Goal: Task Accomplishment & Management: Use online tool/utility

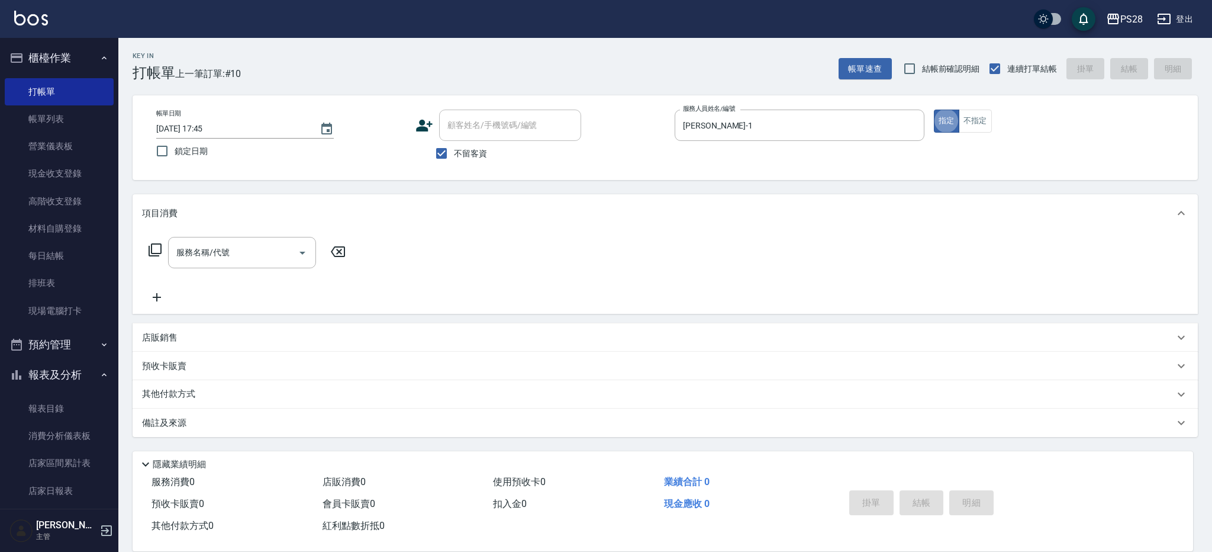
type button "true"
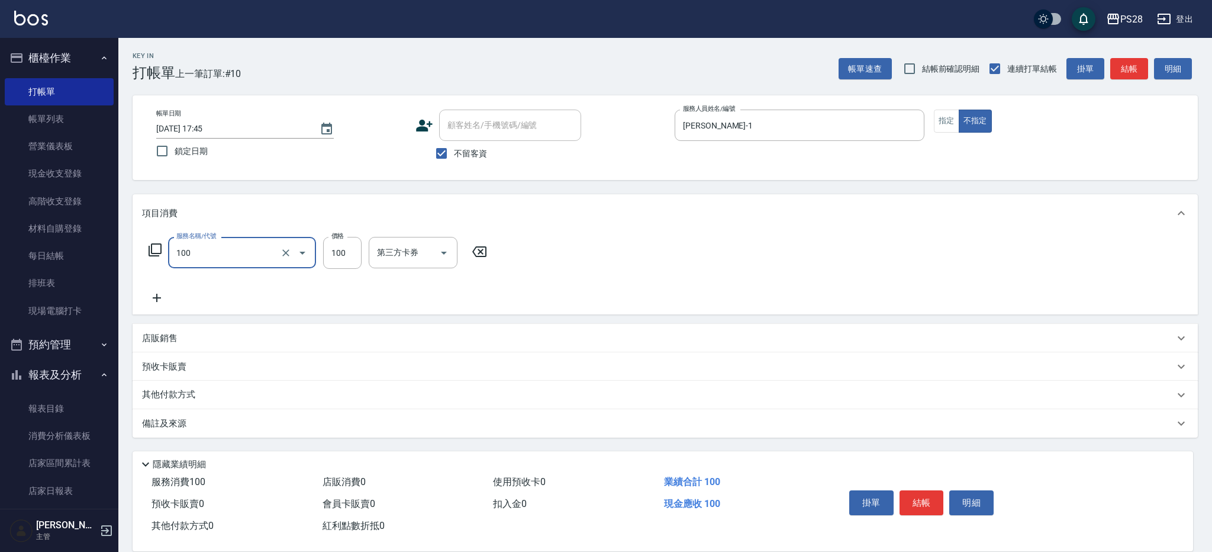
type input "洗髮(100)"
type input "SAM-1"
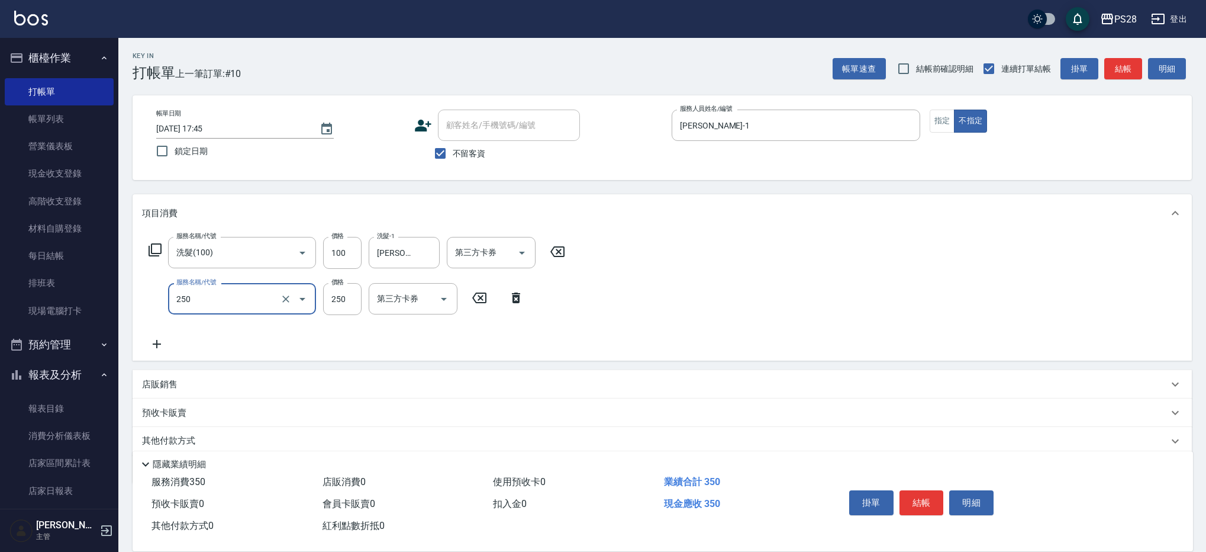
type input "單剪(250)"
type input "149"
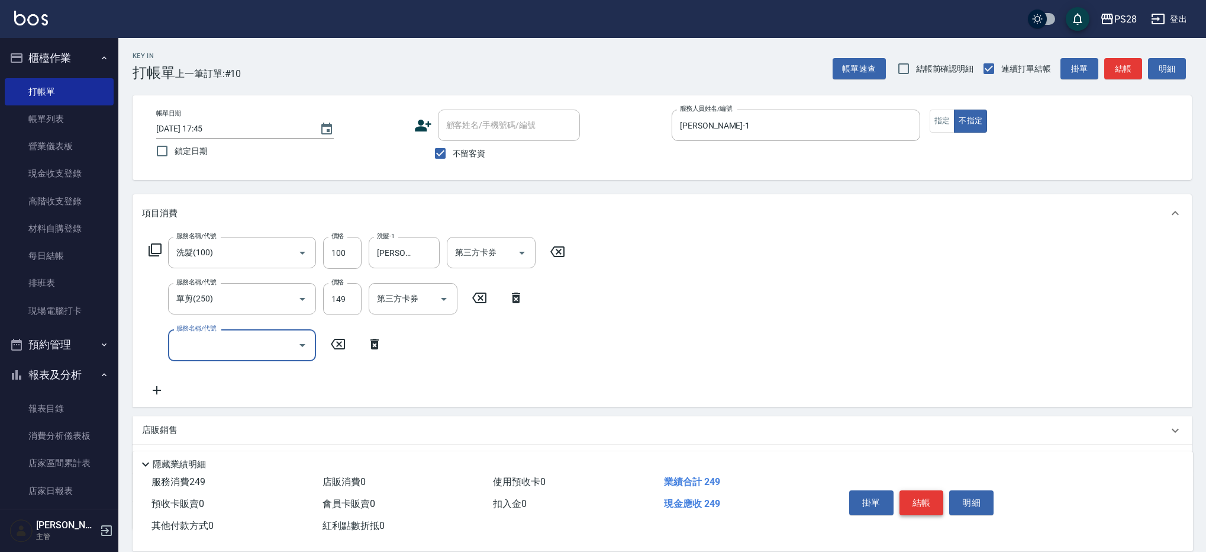
click at [927, 495] on button "結帳" at bounding box center [922, 502] width 44 height 25
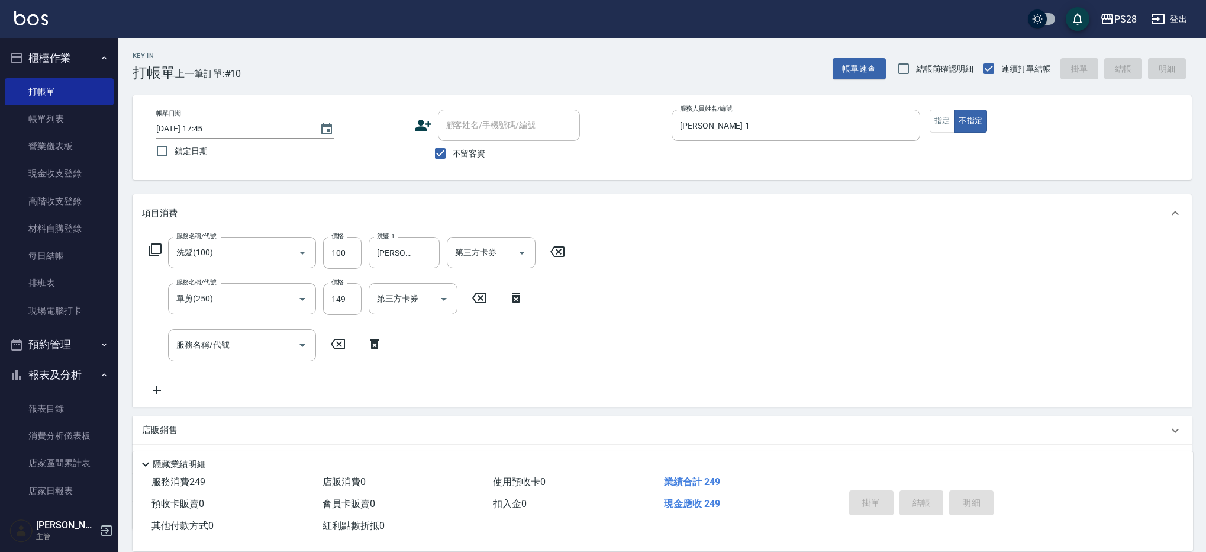
type input "2025/08/11 20:04"
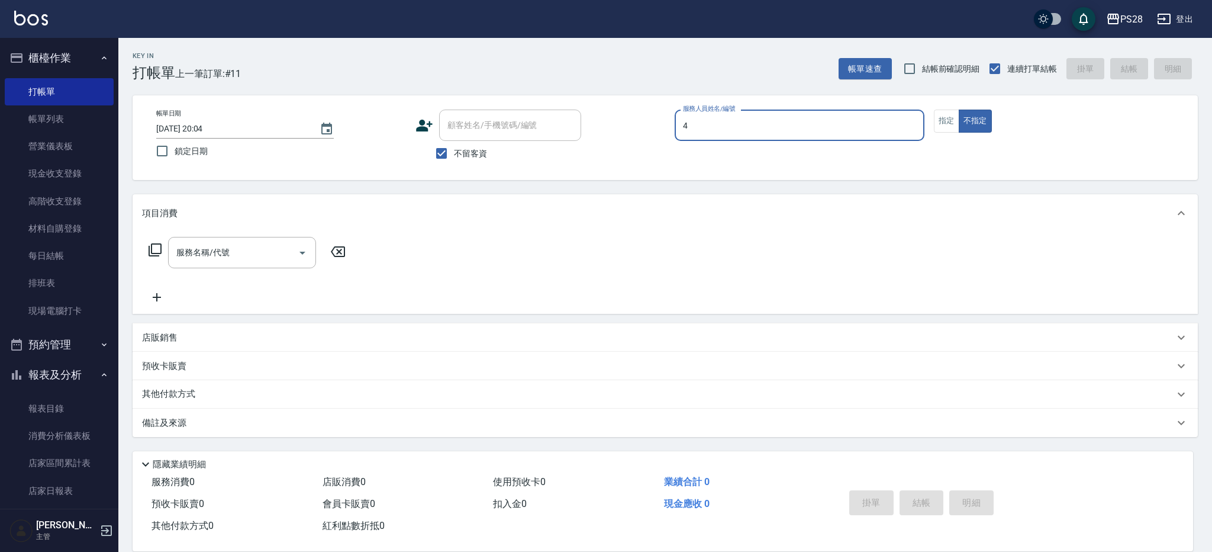
type input "4"
type button "false"
type input "NITA-4"
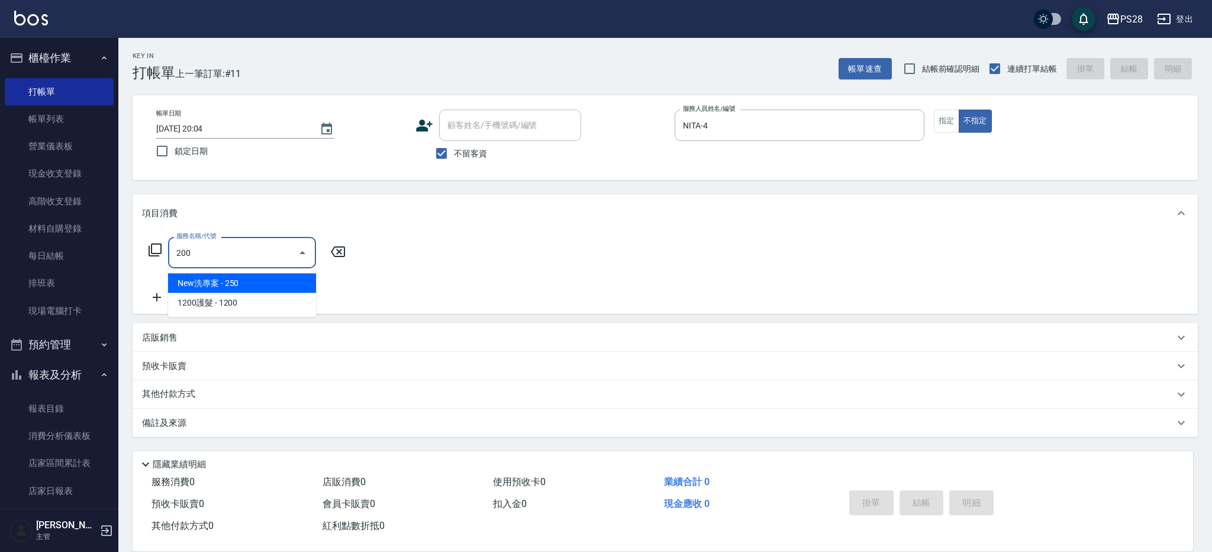
type input "New洗專案(200)"
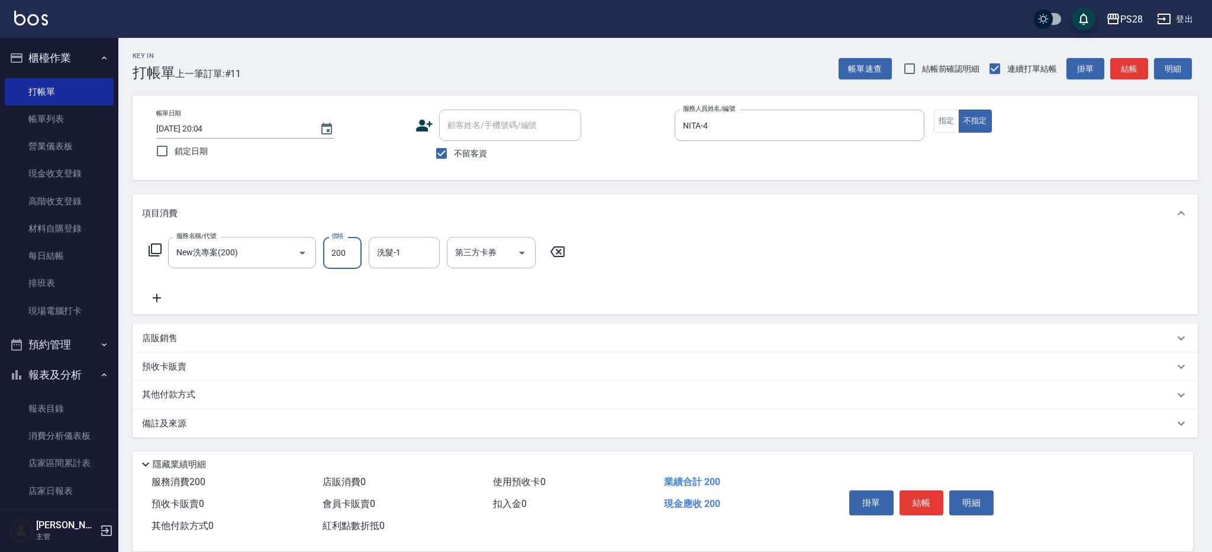
type input "200"
type input "NITA-4"
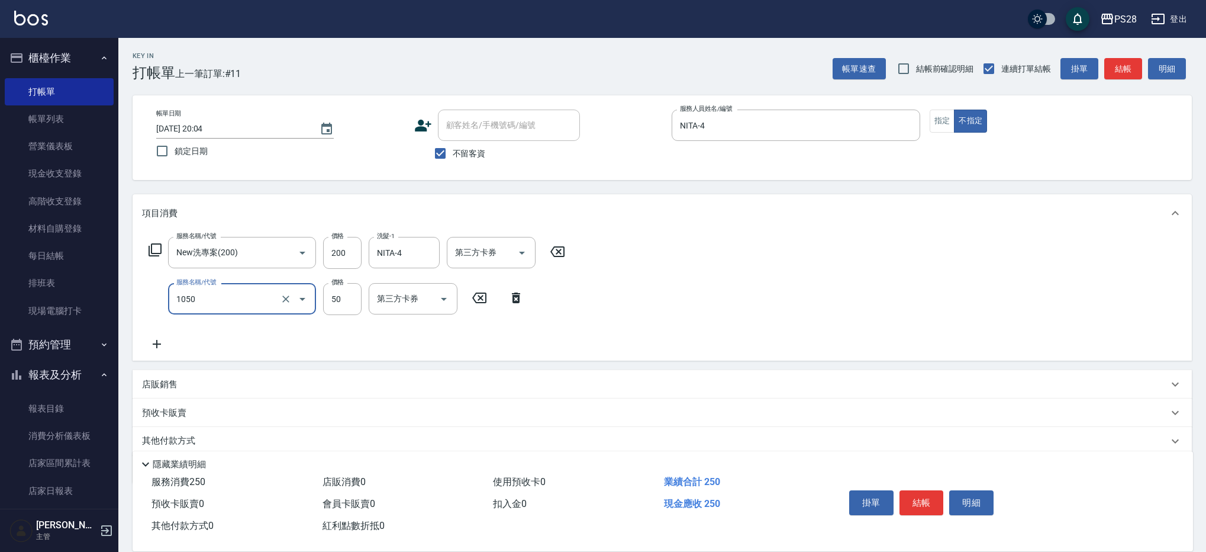
type input "精油(1050)"
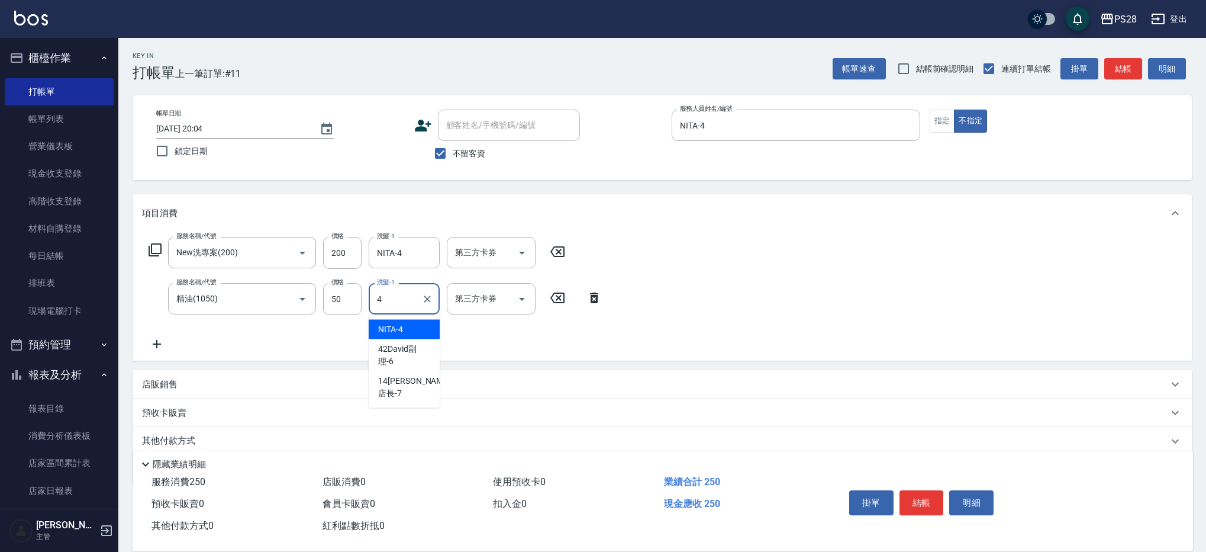
type input "NITA-4"
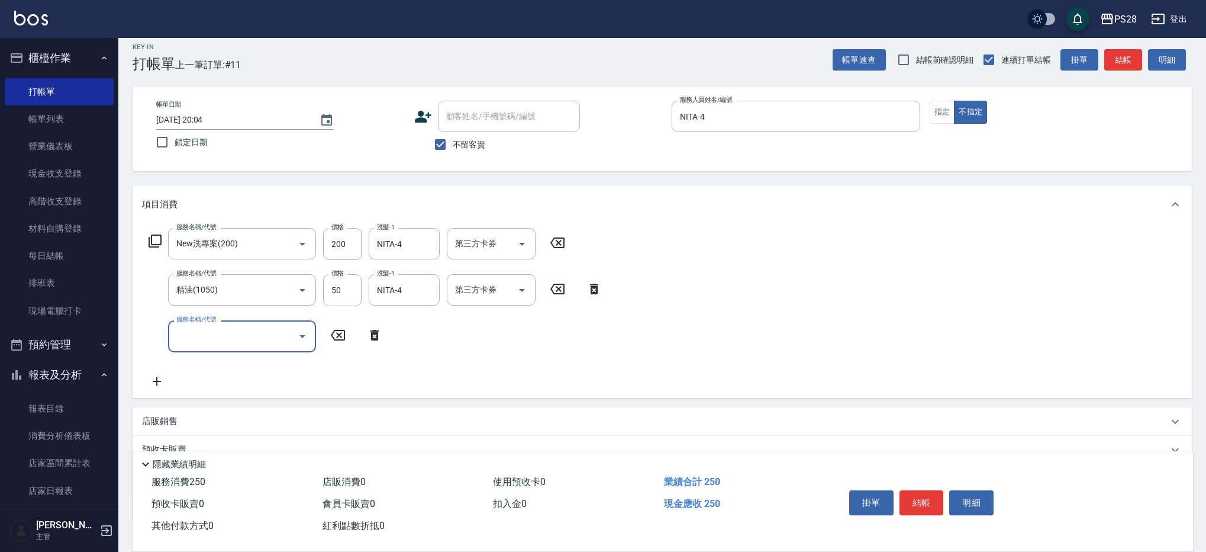
scroll to position [9, 0]
click at [919, 493] on button "結帳" at bounding box center [922, 502] width 44 height 25
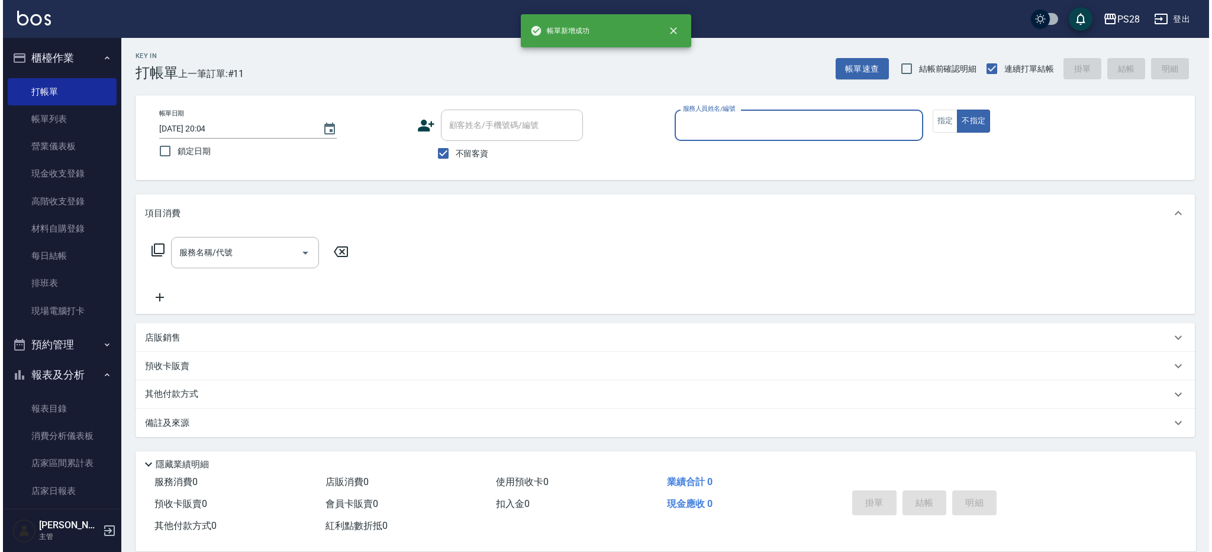
scroll to position [0, 0]
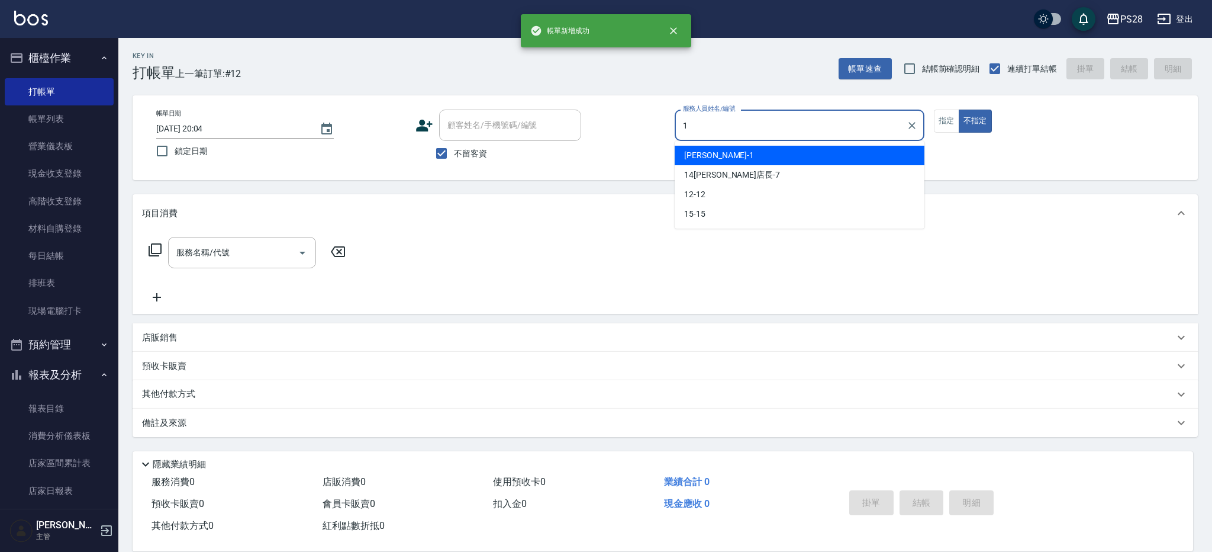
type input "SAM-1"
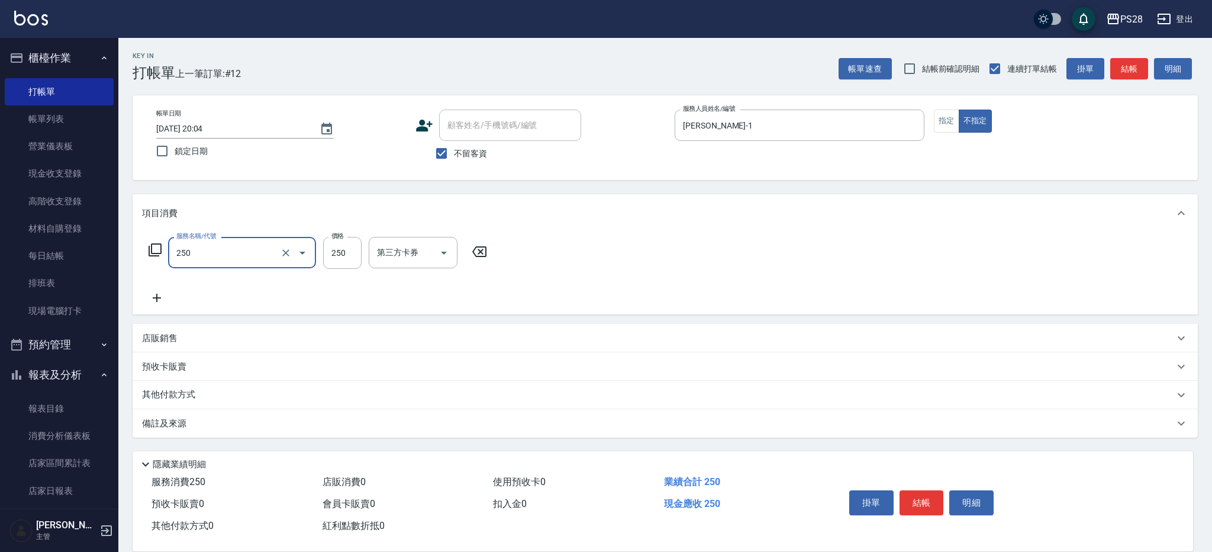
type input "單剪(250)"
type input "149"
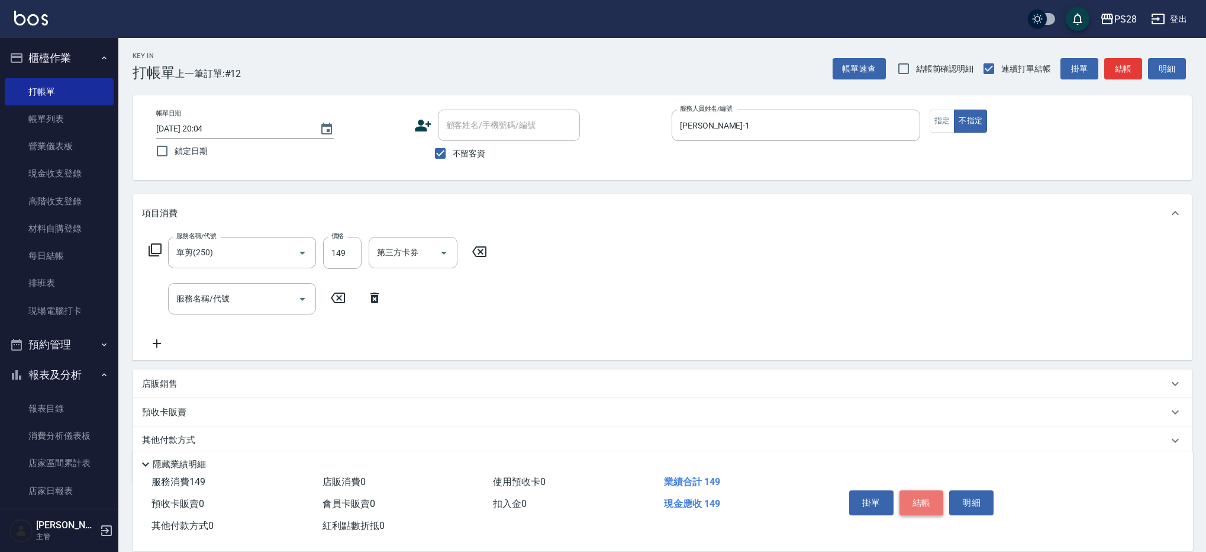
click at [918, 499] on button "結帳" at bounding box center [922, 502] width 44 height 25
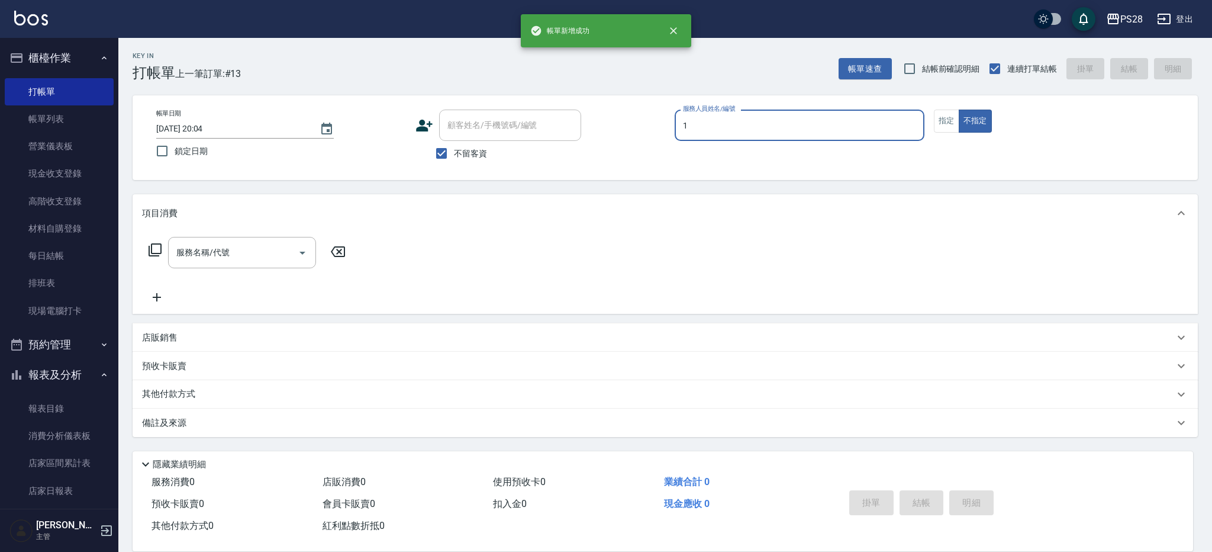
type input "SAM-1"
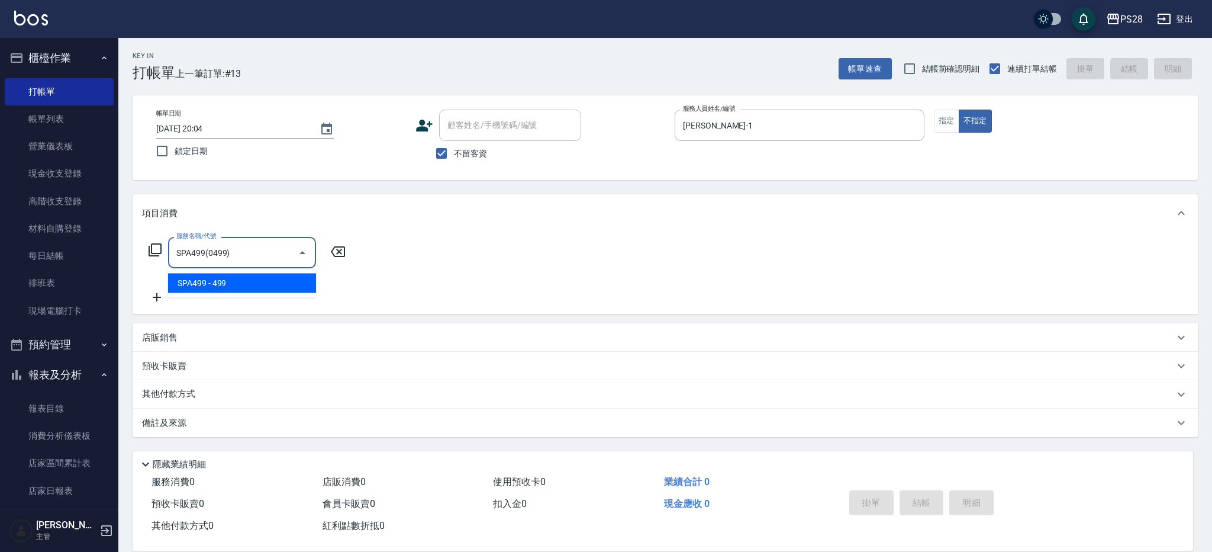
type input "SPA499(0499)"
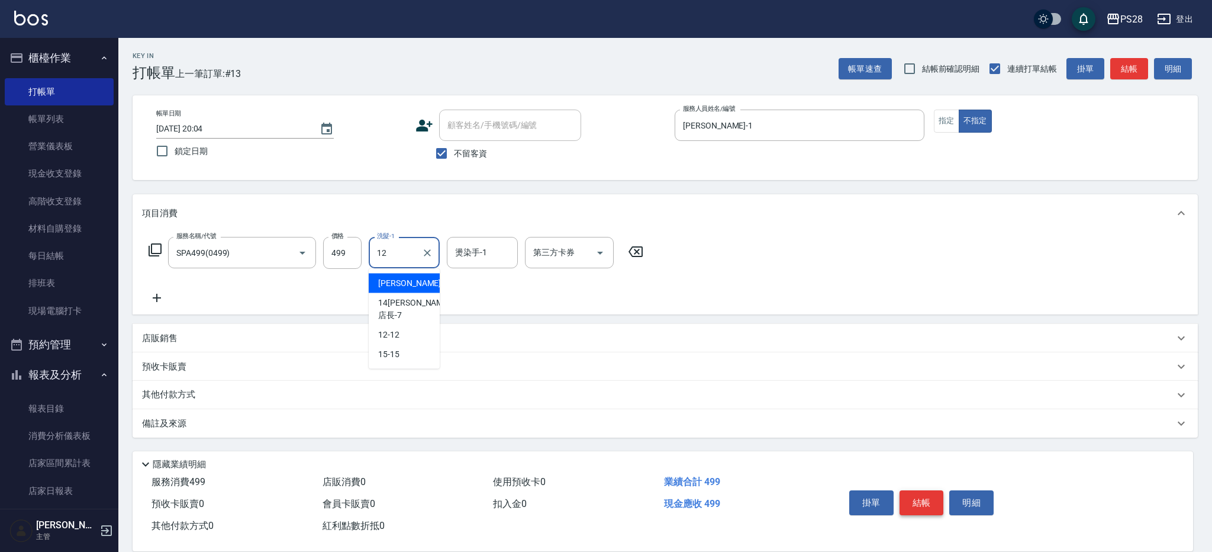
type input "12-12"
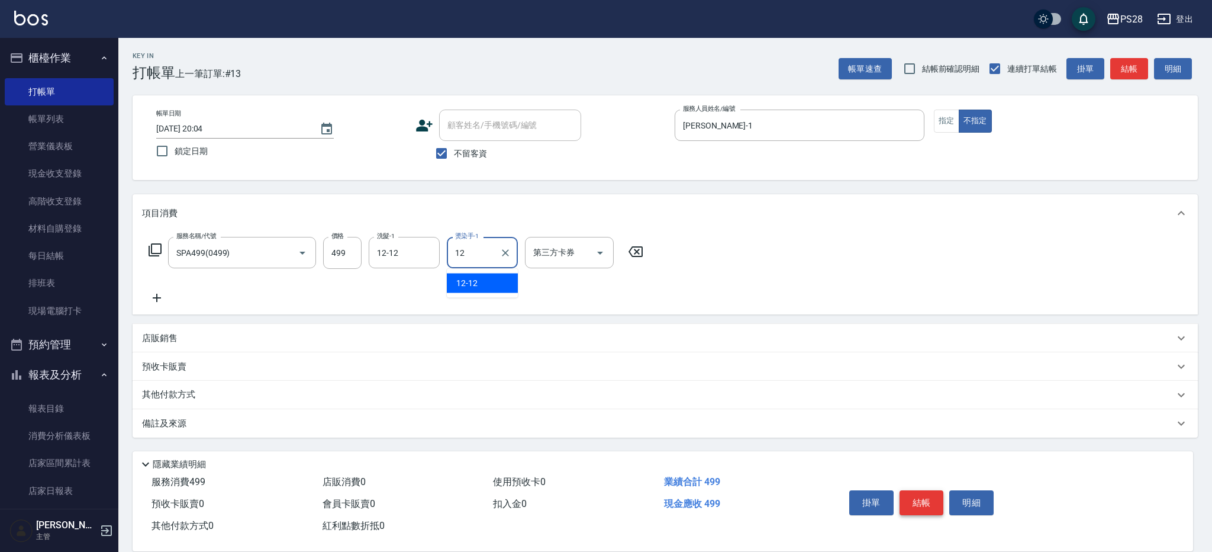
type input "12-12"
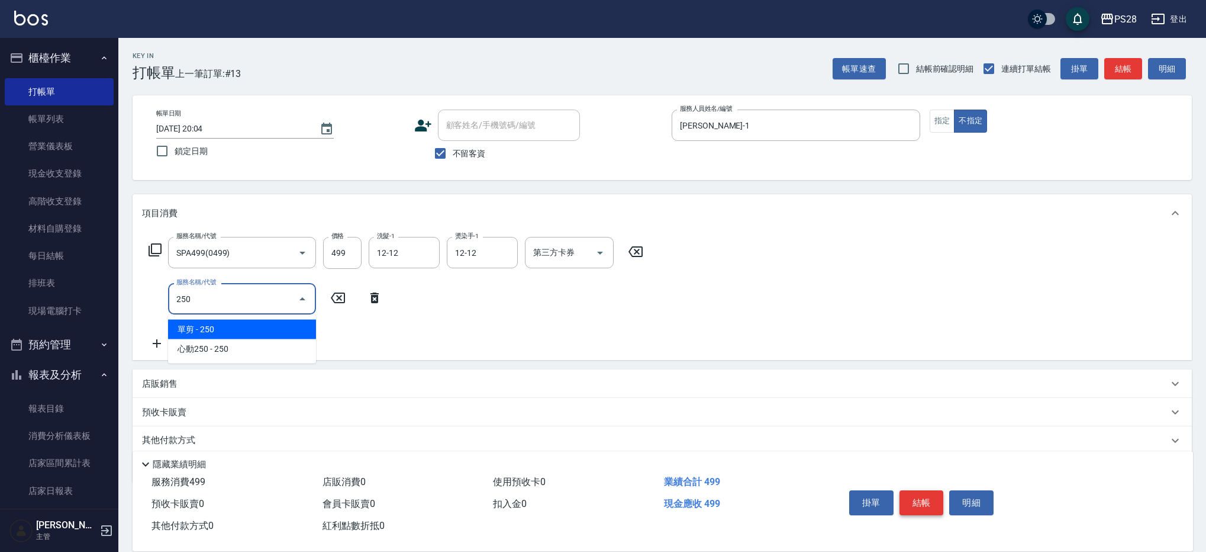
type input "單剪(250)"
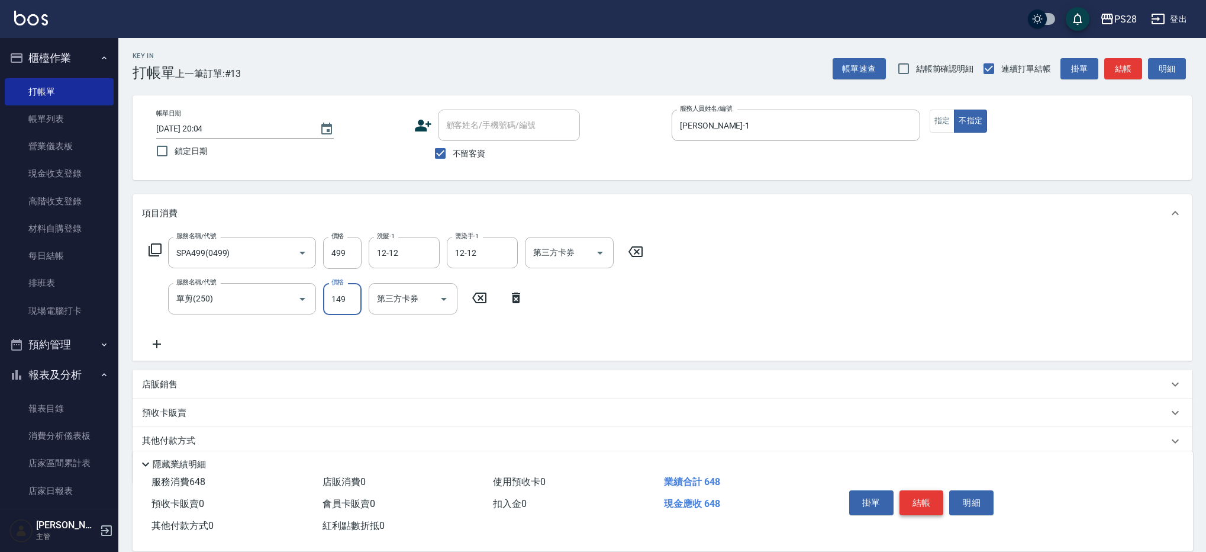
type input "149"
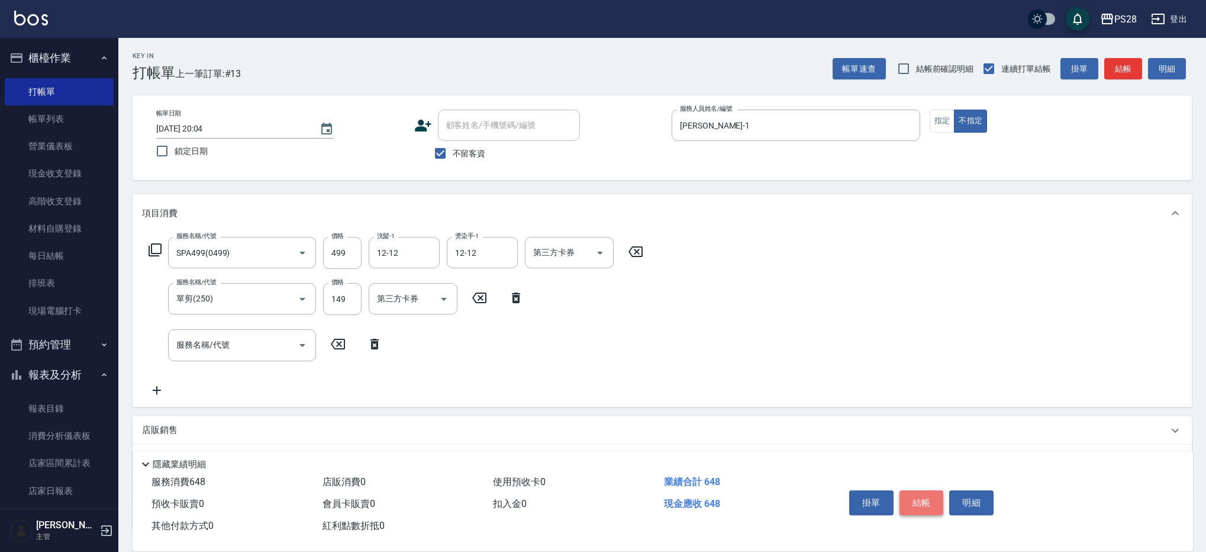
click at [923, 493] on button "結帳" at bounding box center [922, 502] width 44 height 25
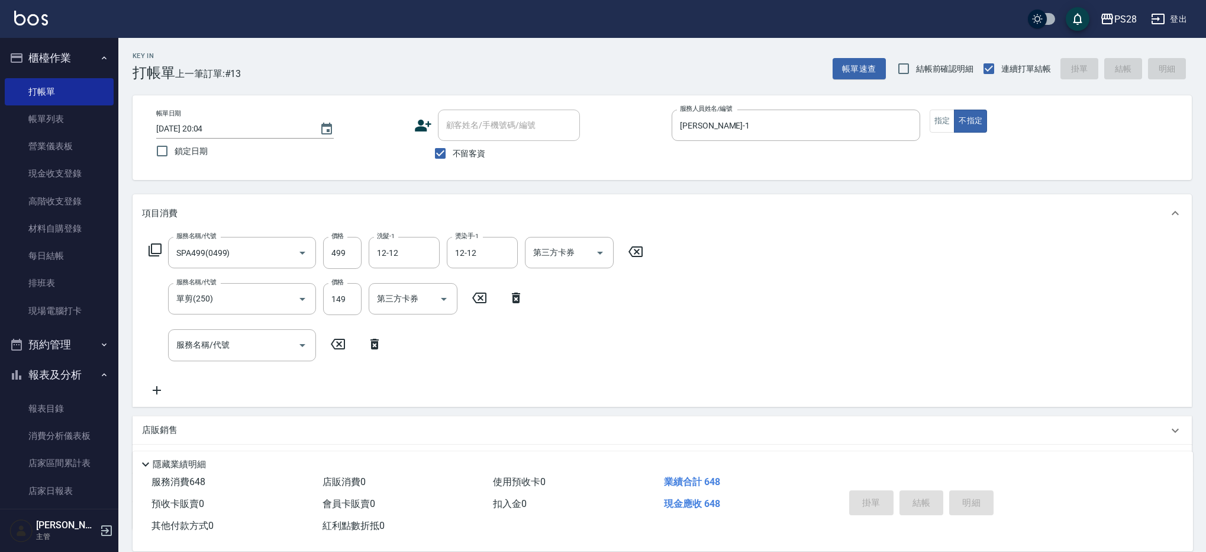
type input "2025/08/11 20:05"
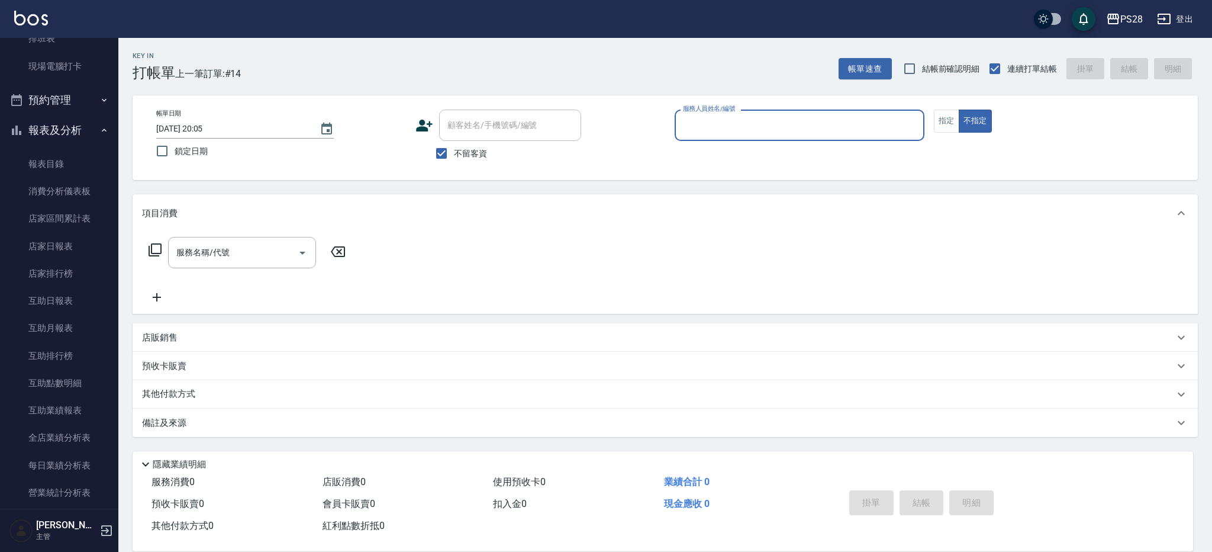
scroll to position [247, 0]
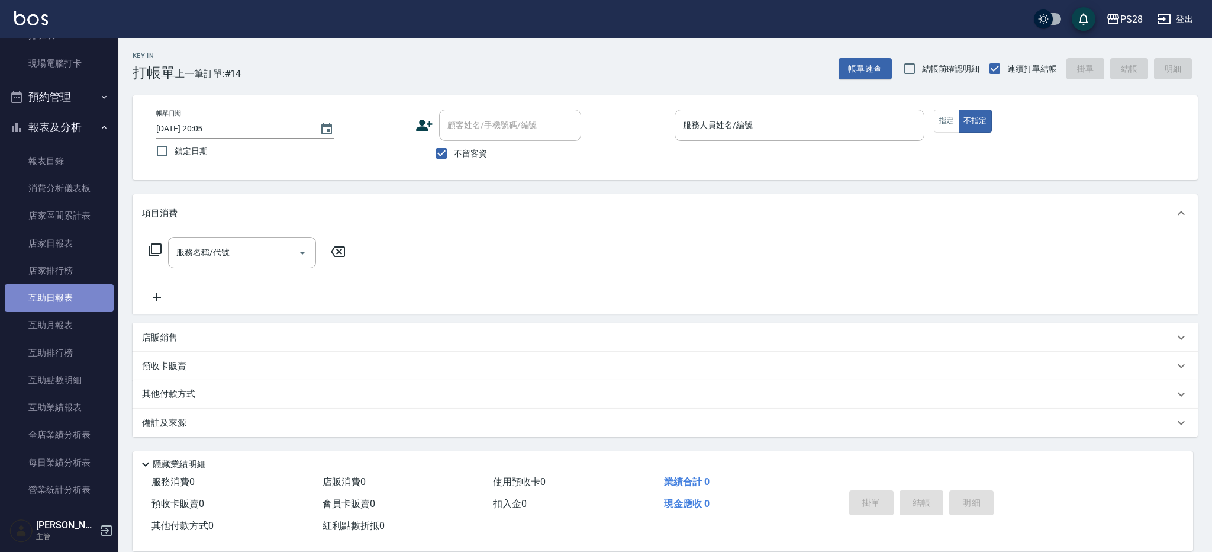
click at [59, 294] on link "互助日報表" at bounding box center [59, 297] width 109 height 27
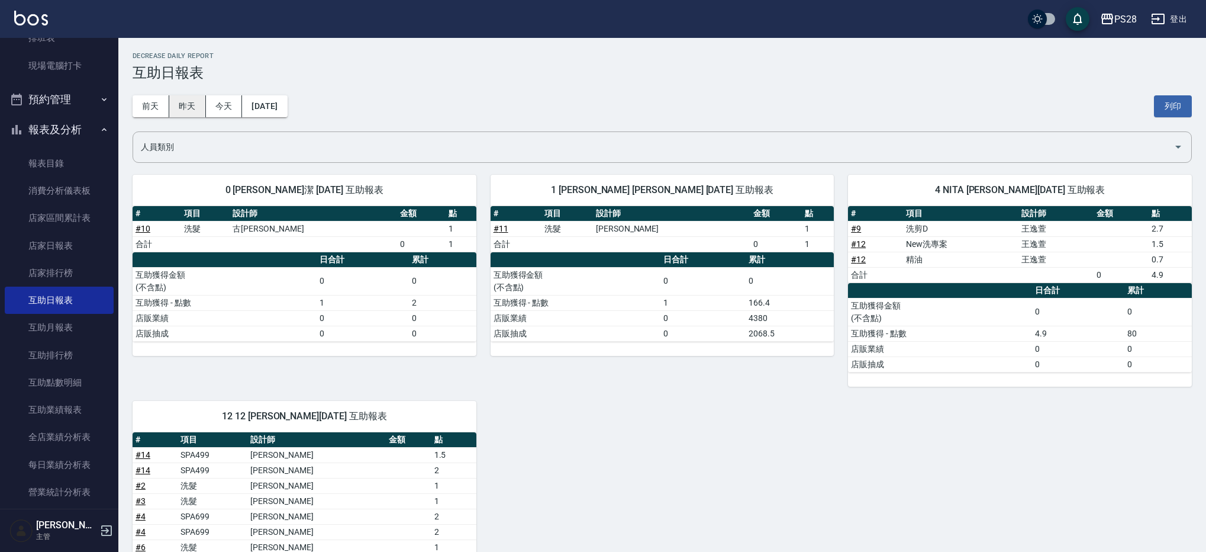
click at [178, 109] on button "昨天" at bounding box center [187, 106] width 37 height 22
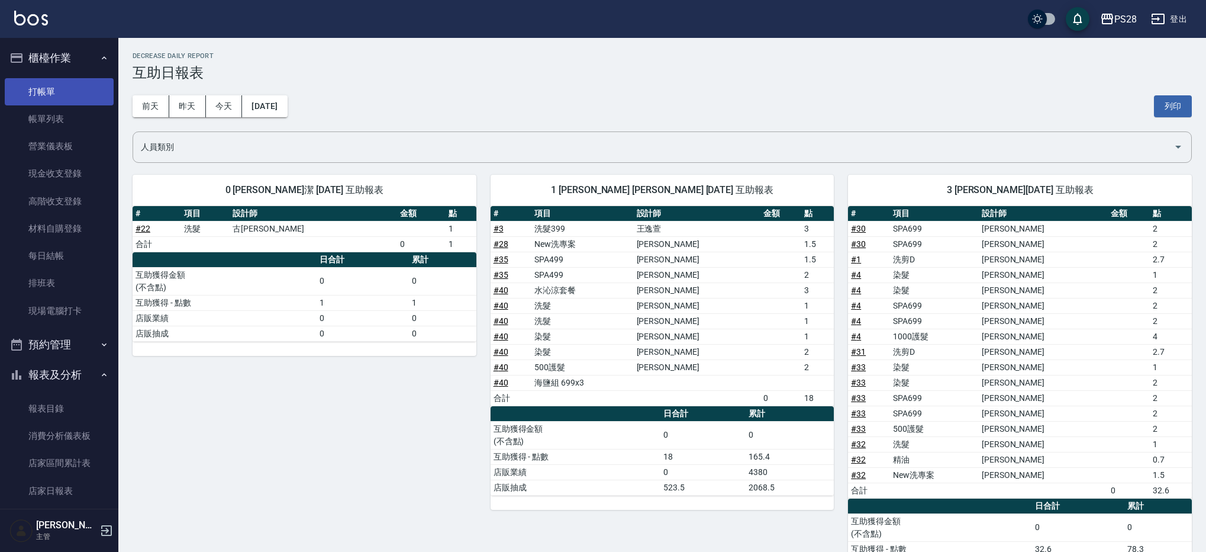
click at [43, 96] on link "打帳單" at bounding box center [59, 91] width 109 height 27
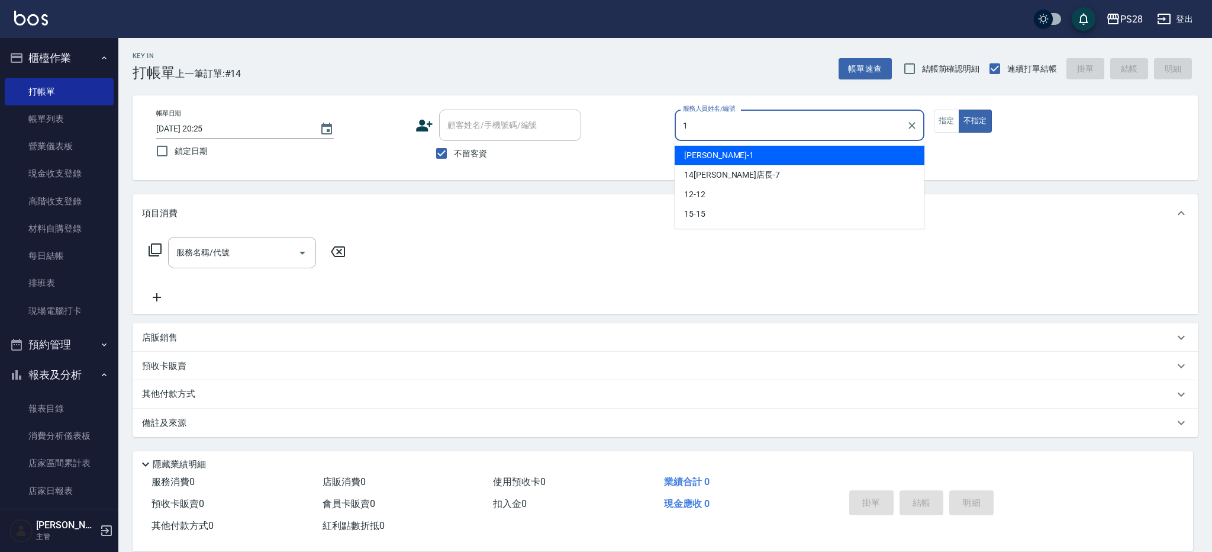
type input "SAM-1"
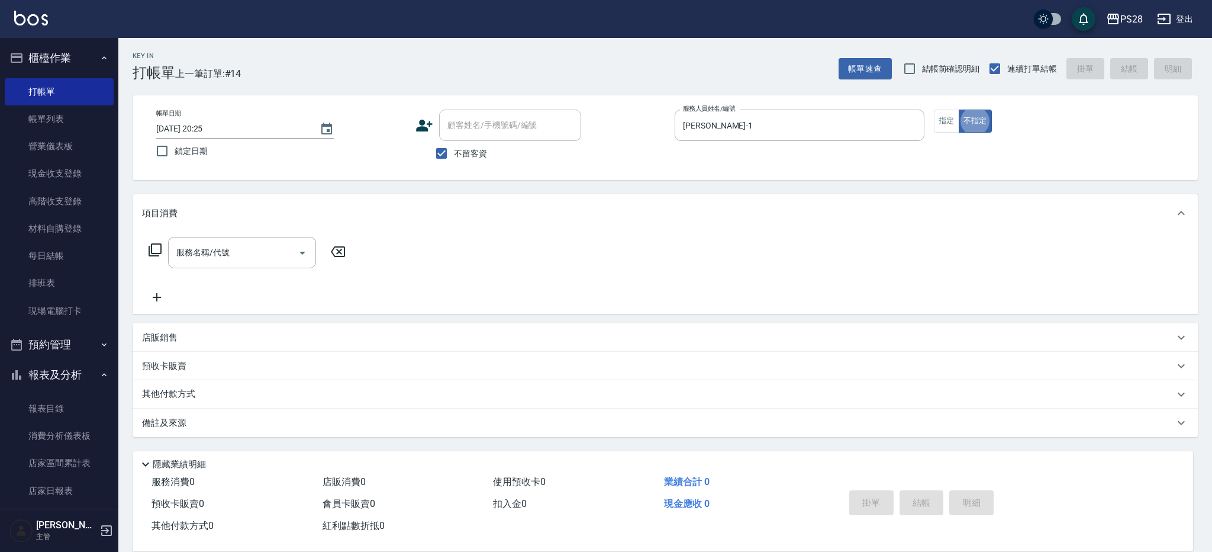
type button "false"
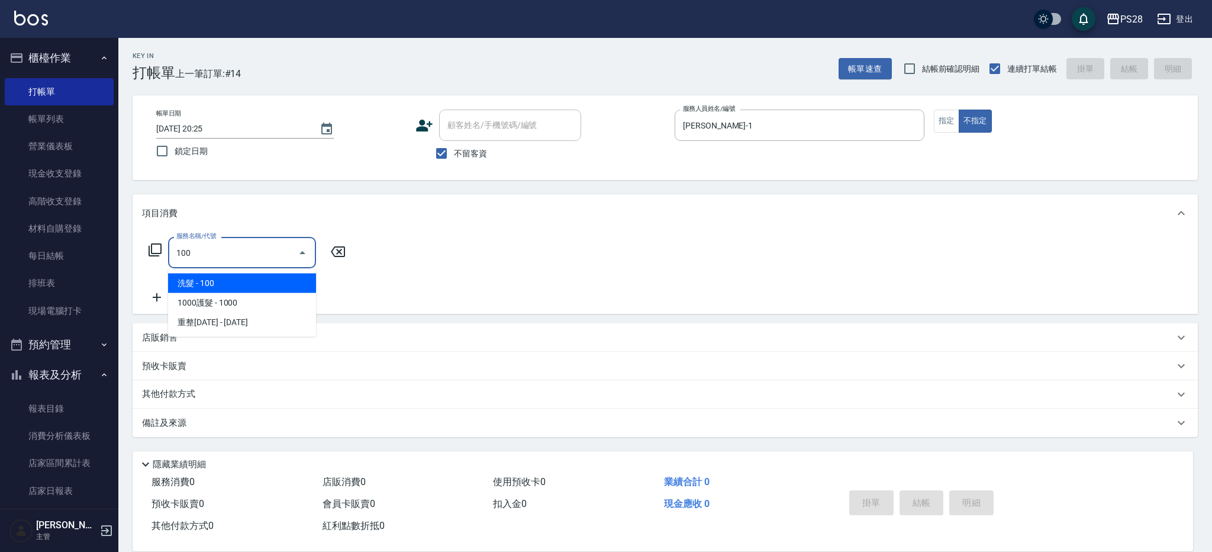
type input "洗髮(100)"
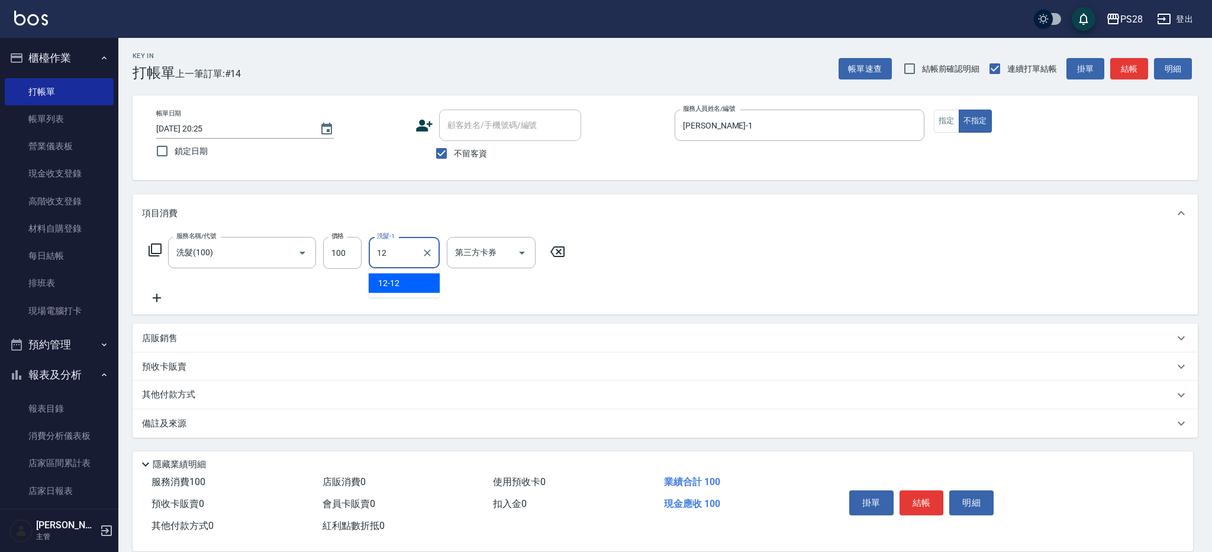
type input "12-12"
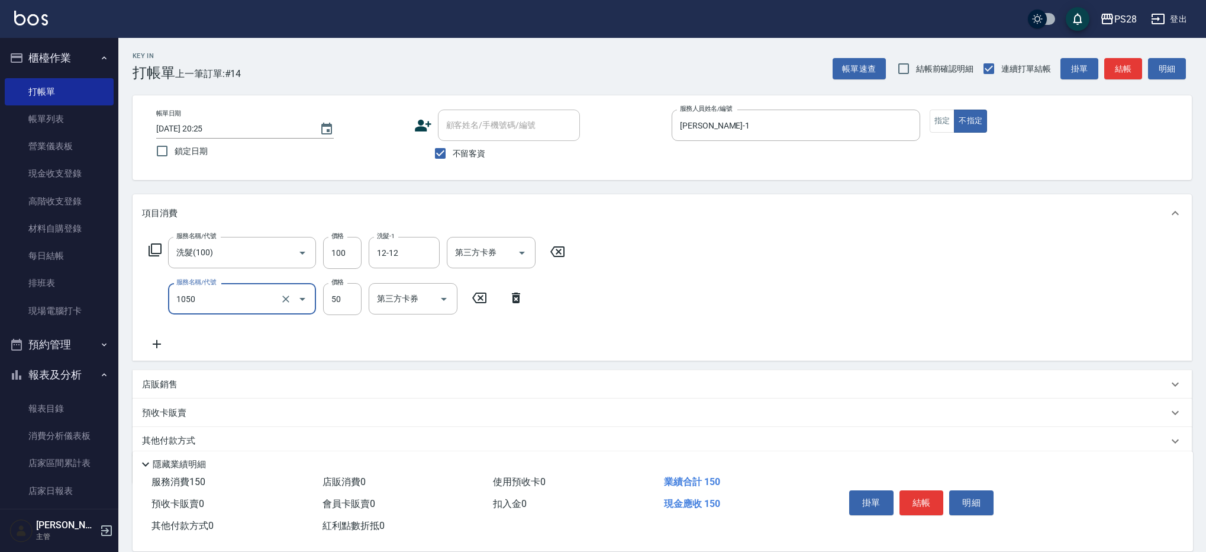
type input "精油(1050)"
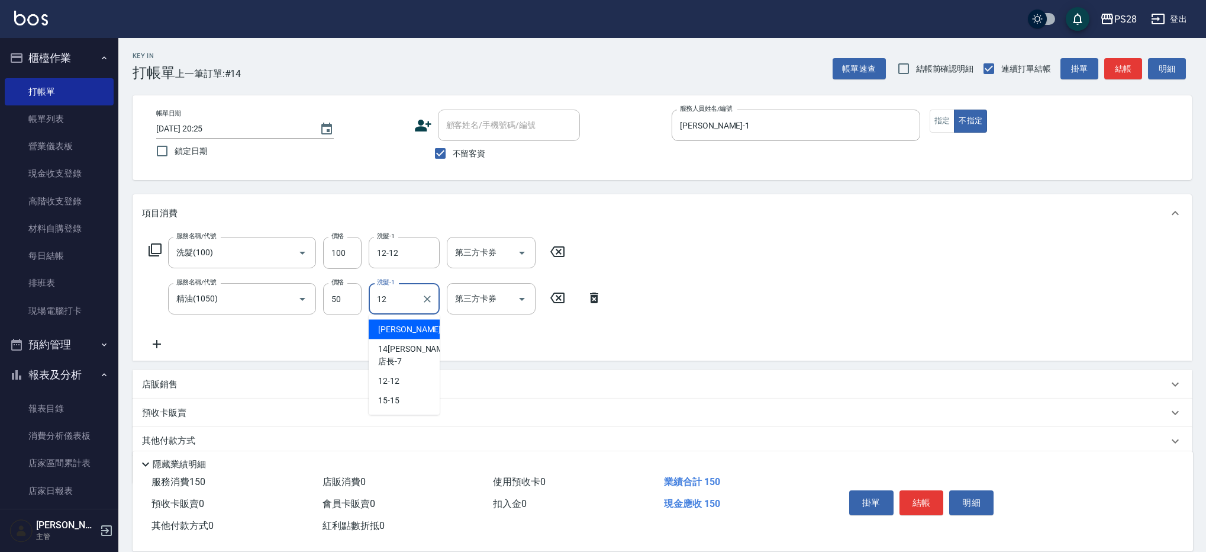
type input "12-12"
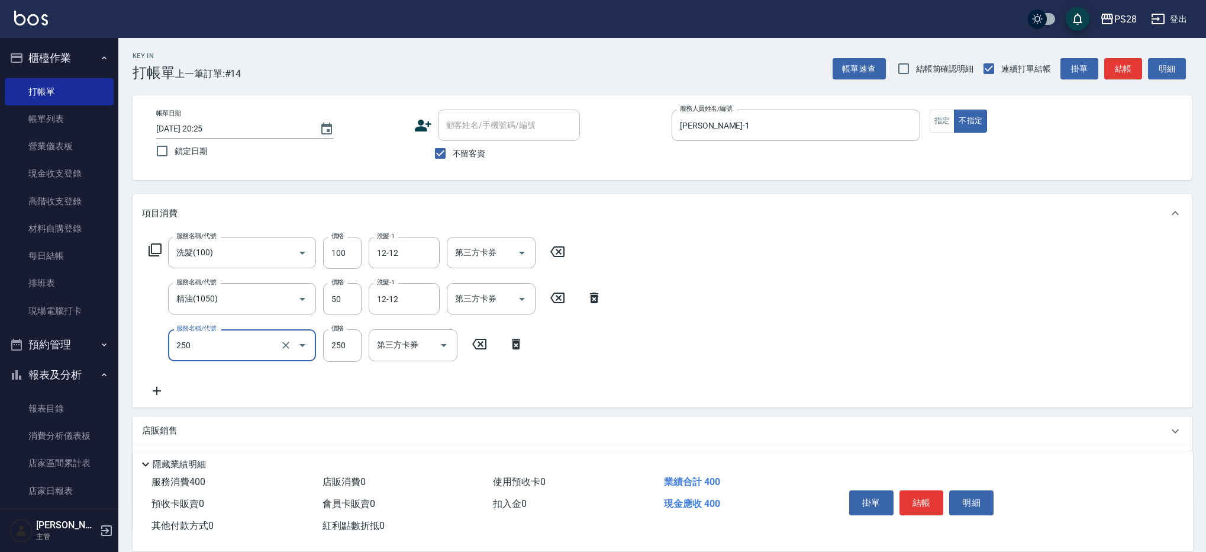
type input "單剪(250)"
type input "149"
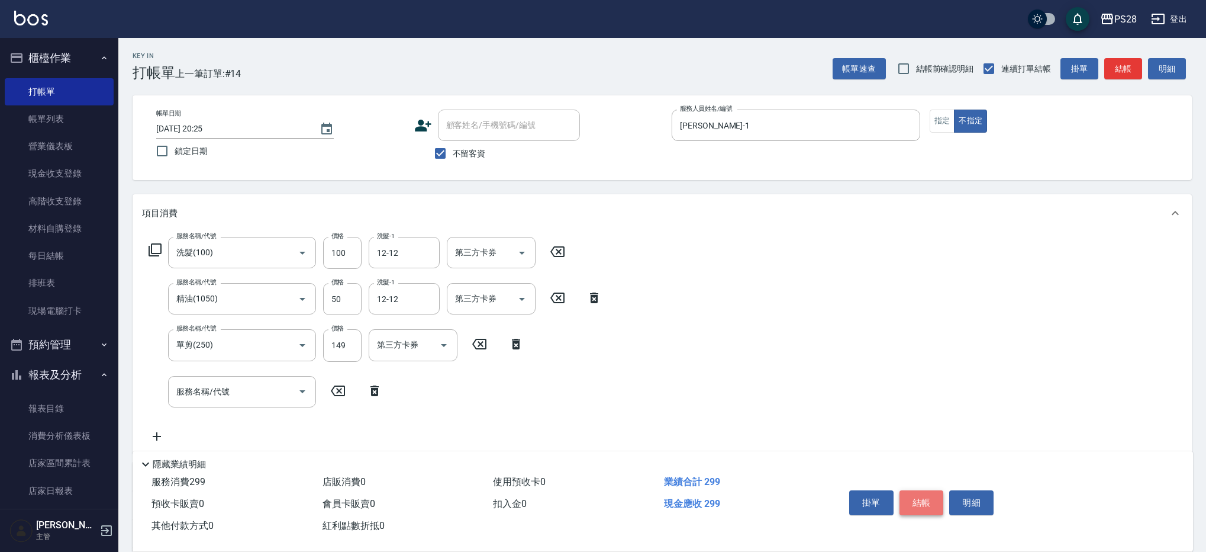
click at [922, 494] on button "結帳" at bounding box center [922, 502] width 44 height 25
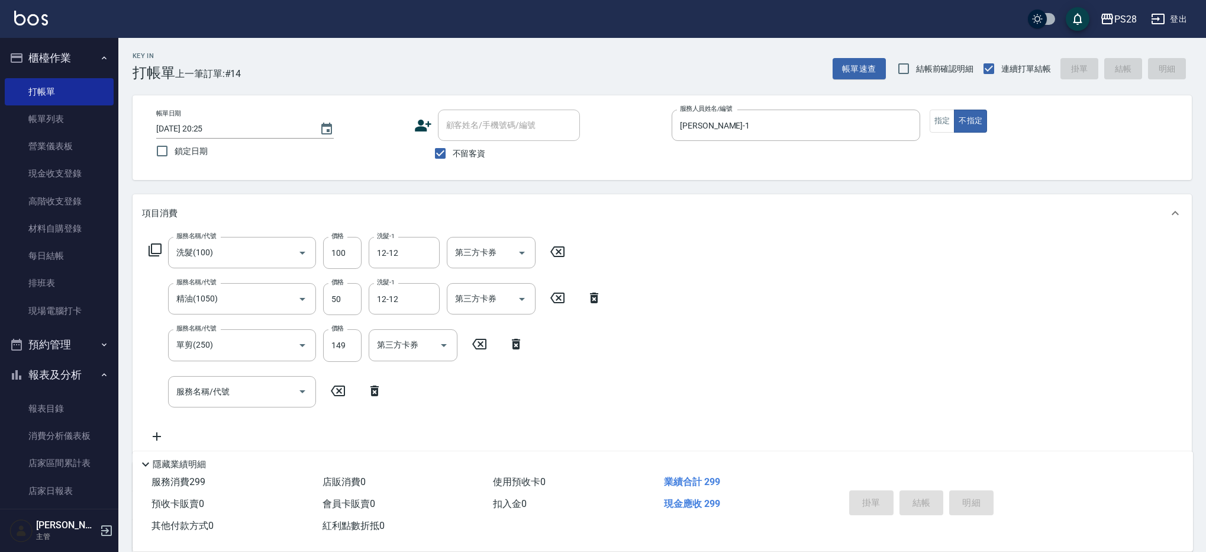
type input "2025/08/11 20:42"
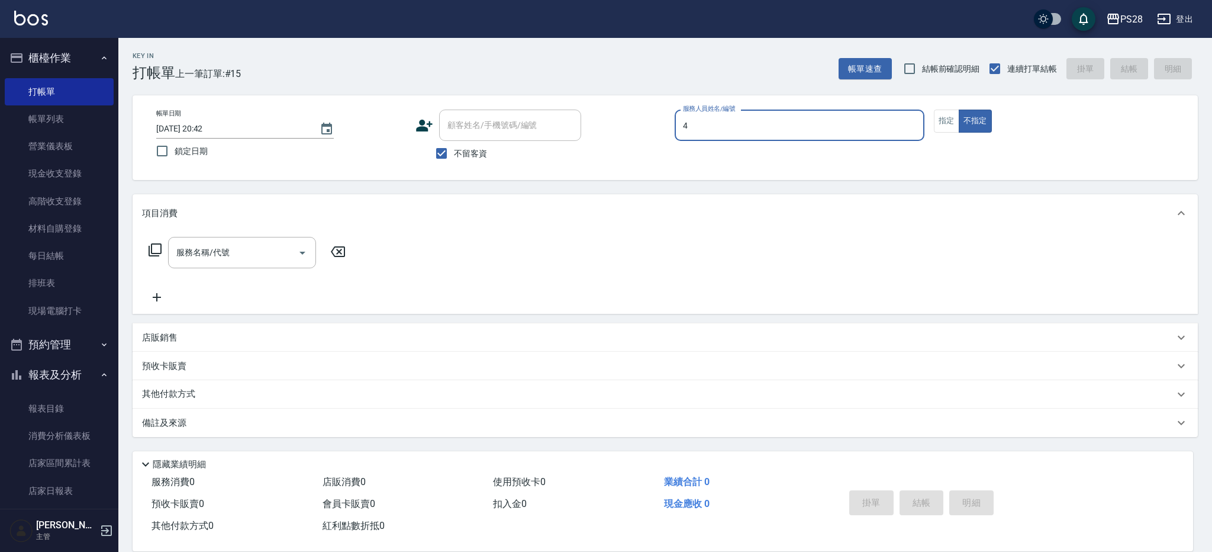
type input "NITA-4"
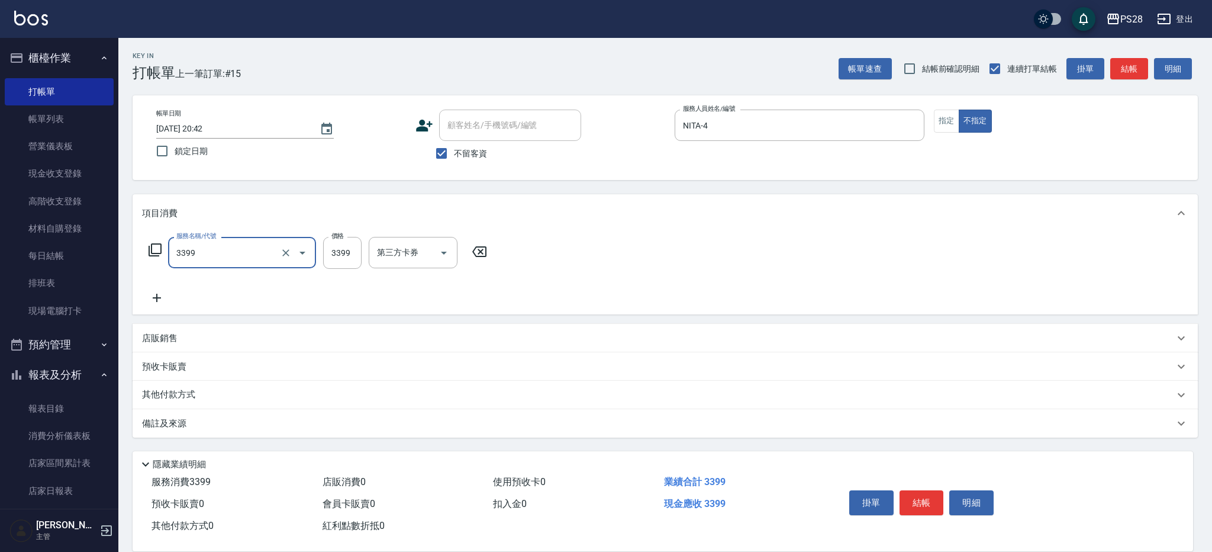
type input "ovc3399(3399)"
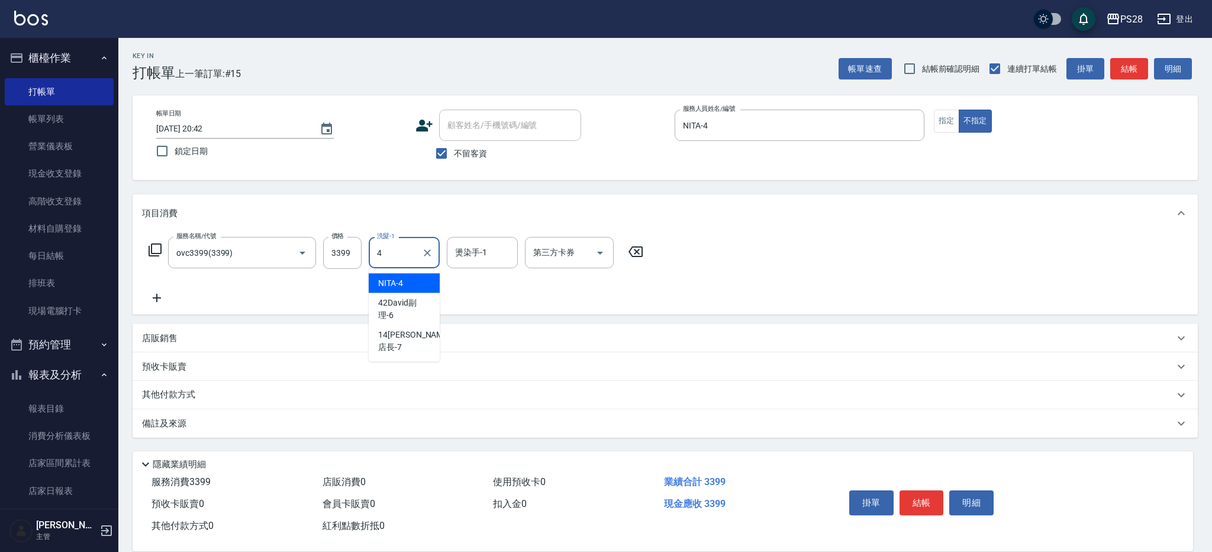
type input "NITA-4"
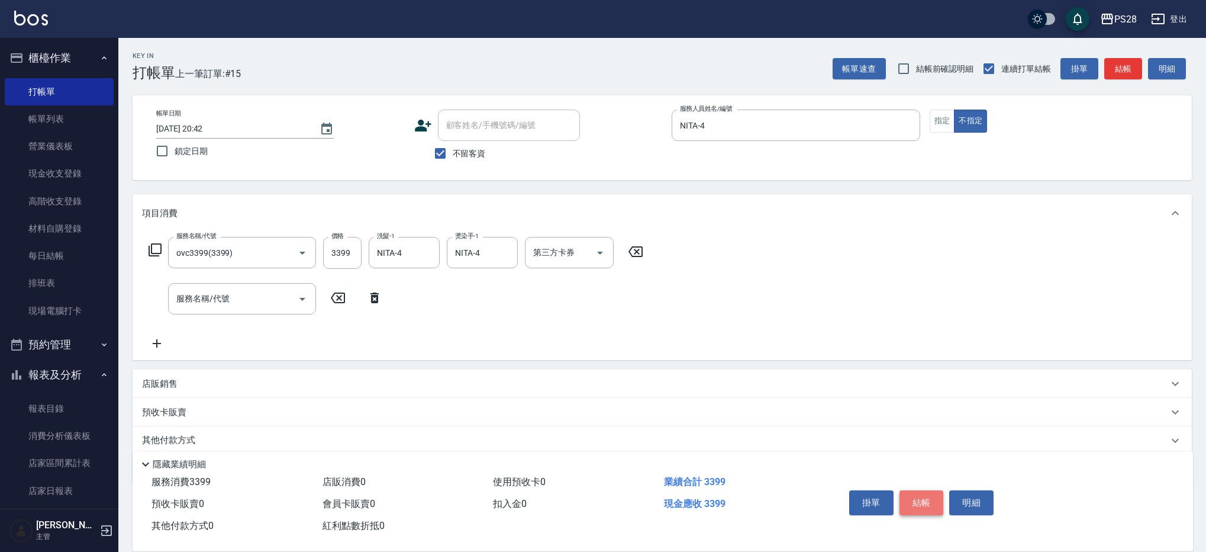
click at [926, 490] on button "結帳" at bounding box center [922, 502] width 44 height 25
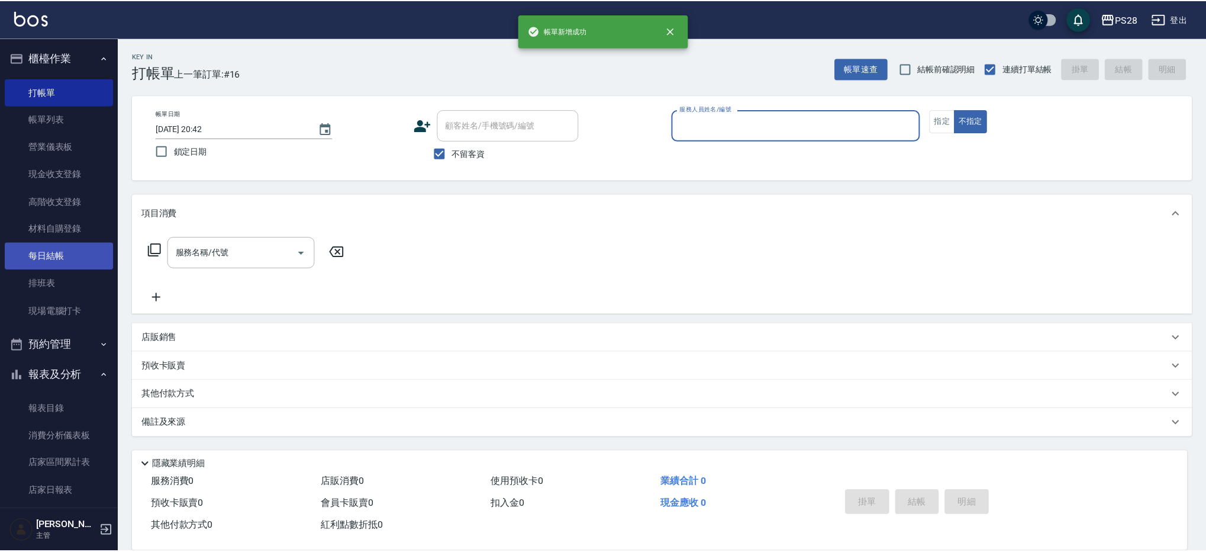
scroll to position [1, 0]
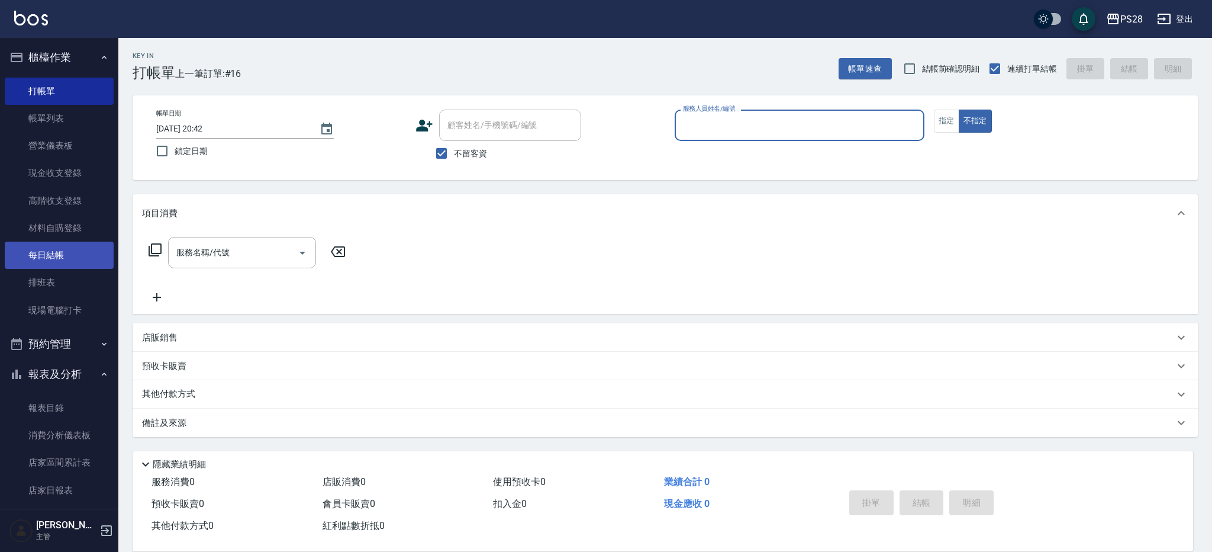
click at [55, 260] on link "每日結帳" at bounding box center [59, 255] width 109 height 27
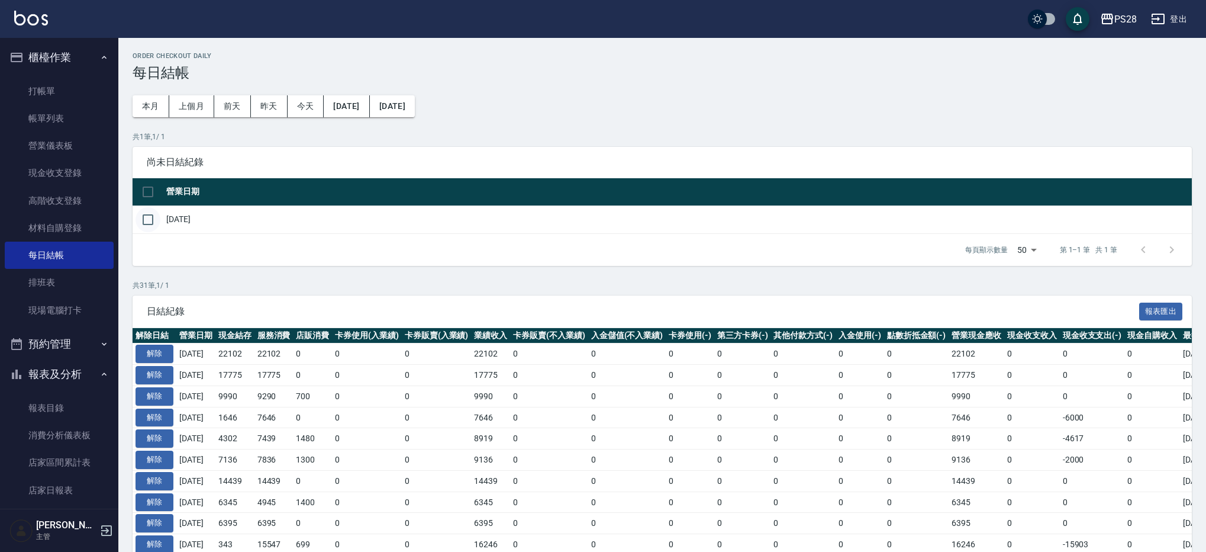
click at [152, 215] on input "checkbox" at bounding box center [148, 219] width 25 height 25
checkbox input "true"
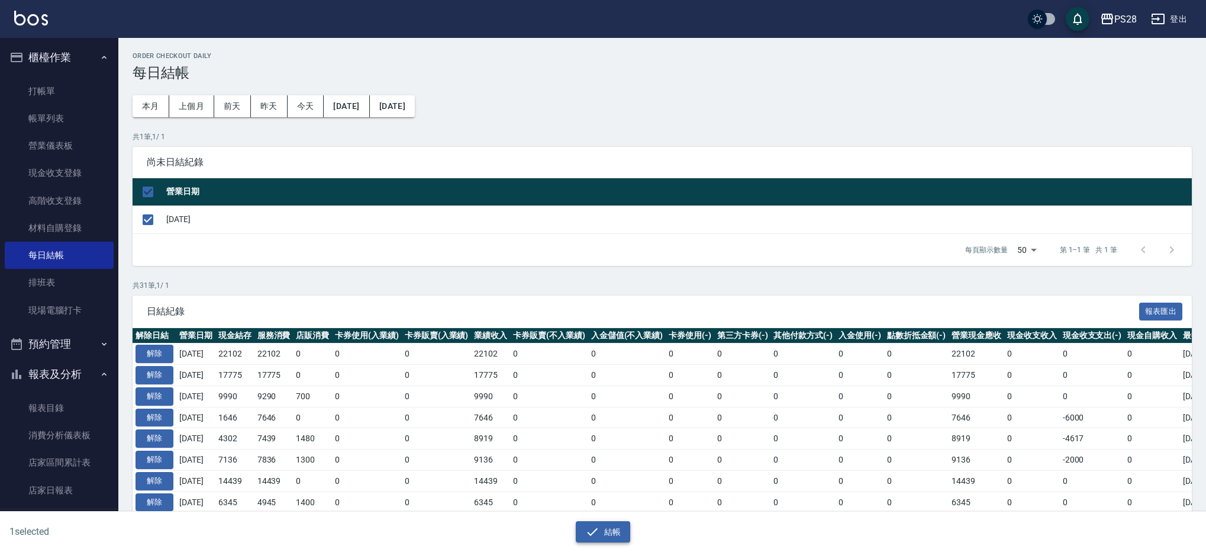
drag, startPoint x: 612, startPoint y: 529, endPoint x: 611, endPoint y: 522, distance: 6.5
click at [612, 528] on button "結帳" at bounding box center [603, 532] width 55 height 22
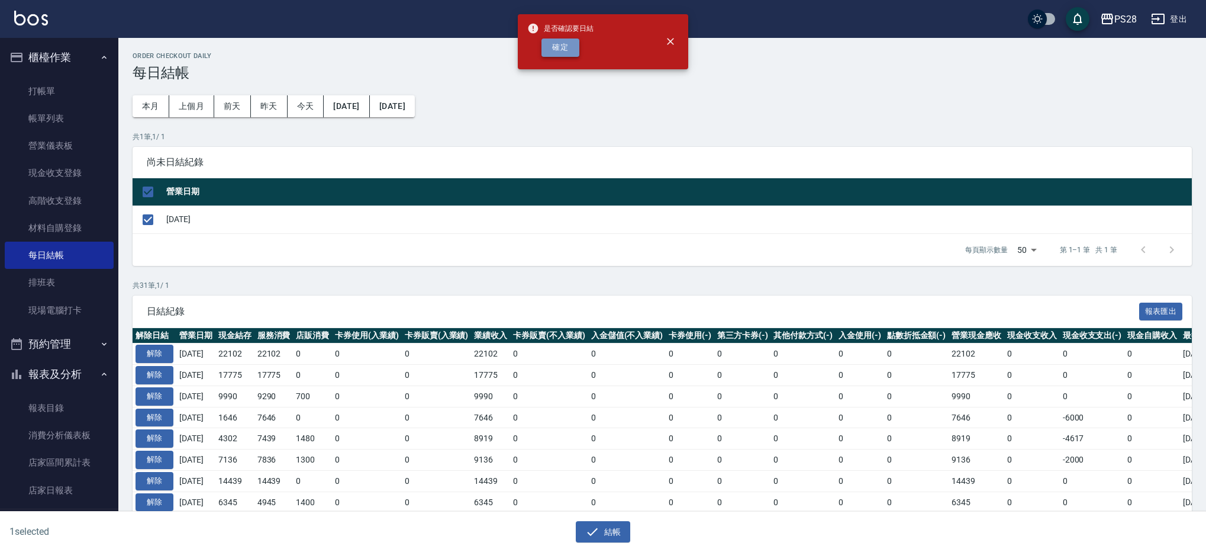
click at [563, 54] on button "確定" at bounding box center [561, 47] width 38 height 18
checkbox input "false"
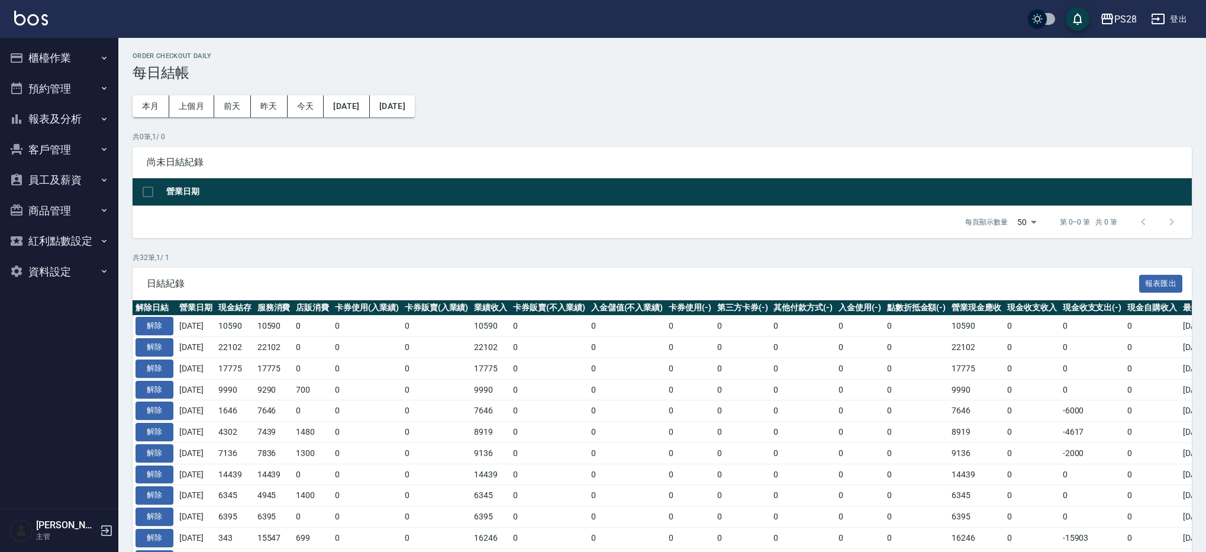
drag, startPoint x: 86, startPoint y: 83, endPoint x: 83, endPoint y: 99, distance: 16.2
click at [86, 85] on button "預約管理" at bounding box center [59, 88] width 109 height 31
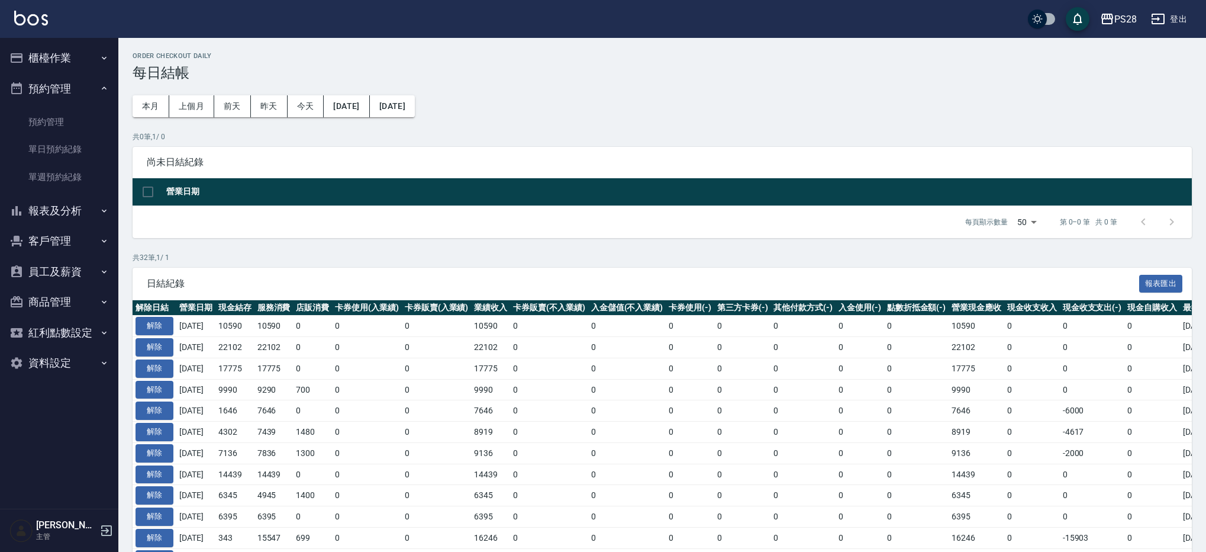
click at [61, 214] on button "報表及分析" at bounding box center [59, 210] width 109 height 31
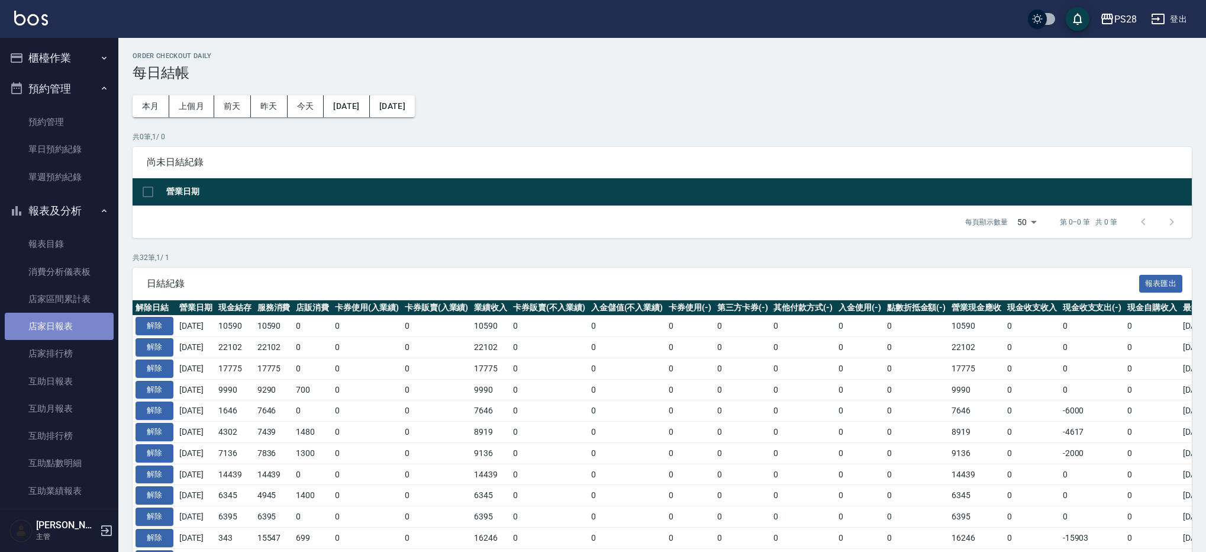
click at [60, 327] on link "店家日報表" at bounding box center [59, 326] width 109 height 27
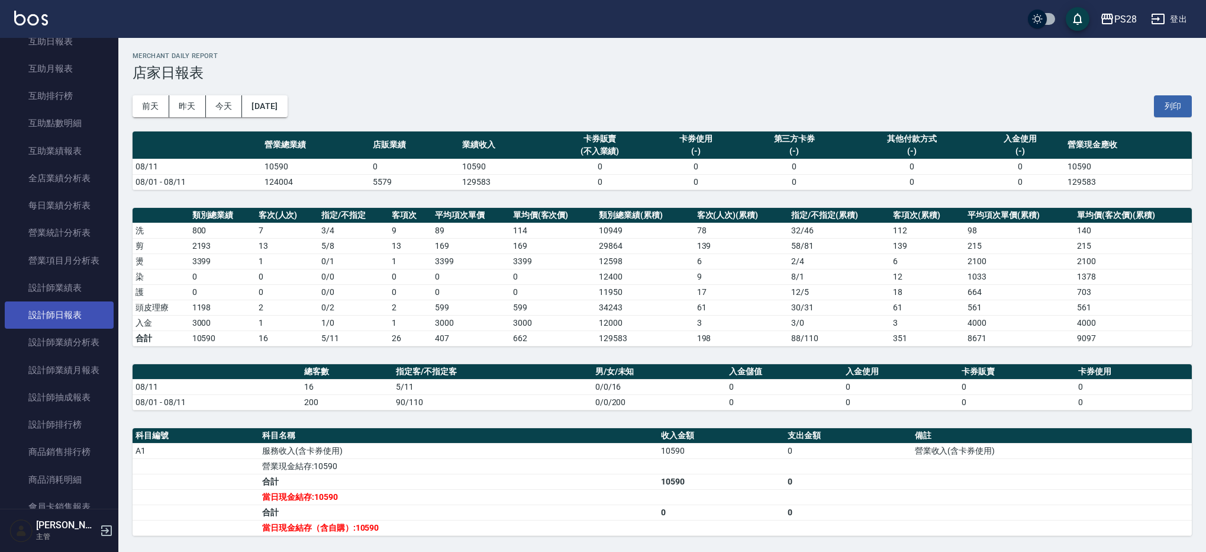
scroll to position [347, 0]
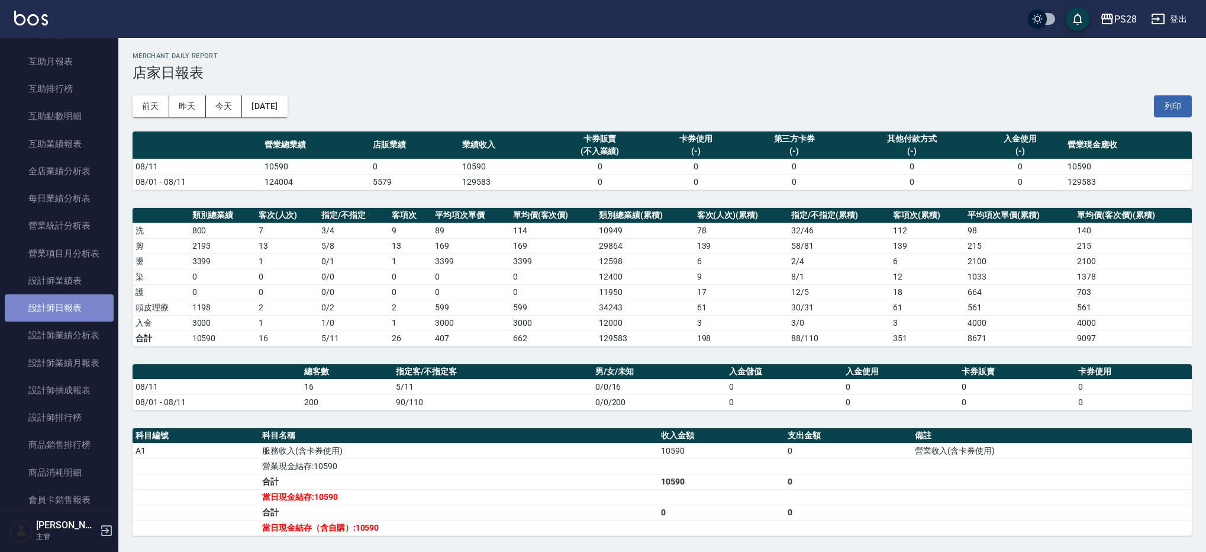
click at [67, 301] on link "設計師日報表" at bounding box center [59, 307] width 109 height 27
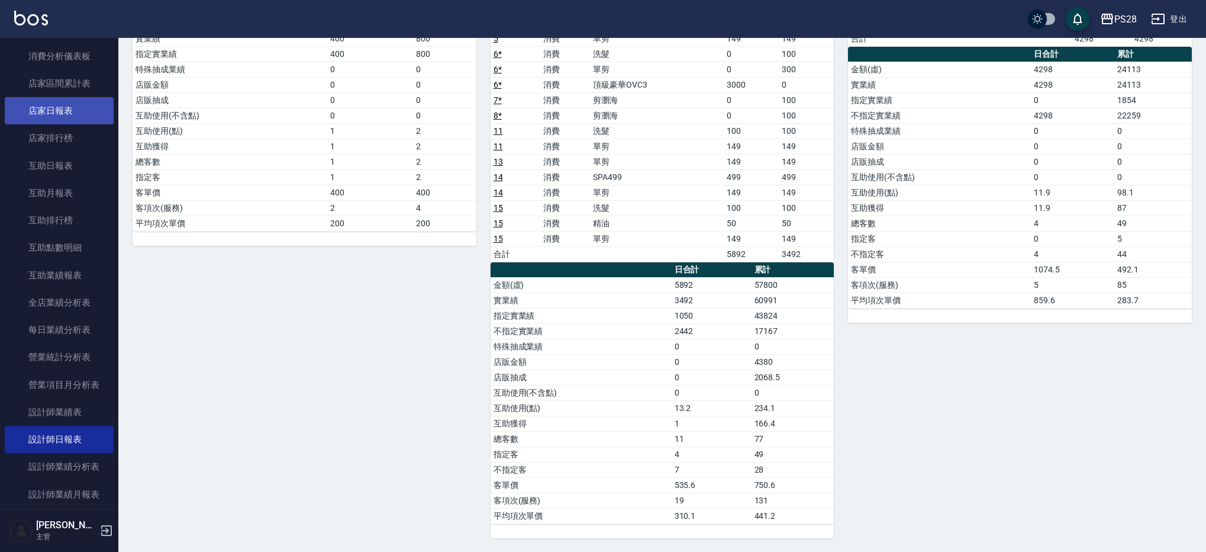
scroll to position [215, 0]
click at [59, 116] on link "店家日報表" at bounding box center [59, 111] width 109 height 27
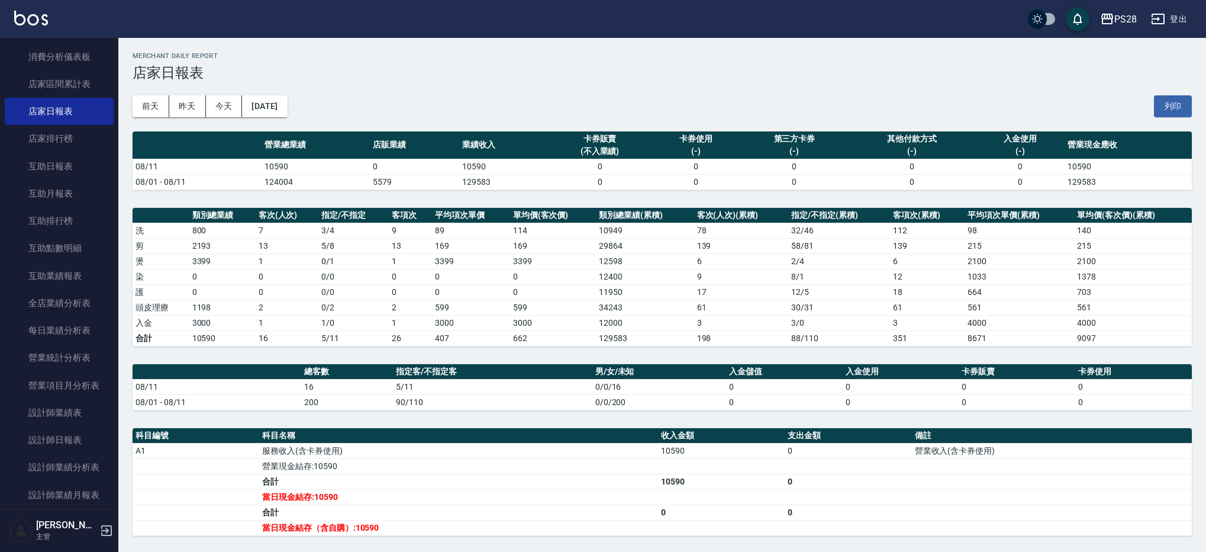
click at [621, 149] on div "(不入業績)" at bounding box center [600, 151] width 96 height 12
click at [623, 123] on div "[DATE] [DATE] [DATE] [DATE] 列印" at bounding box center [663, 106] width 1060 height 50
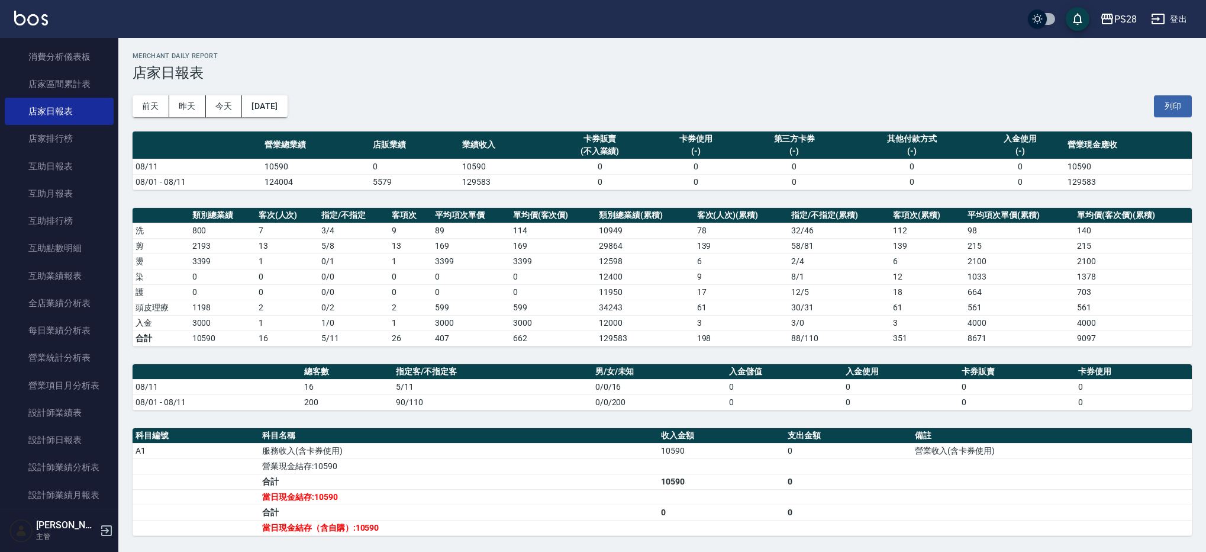
click at [623, 123] on div "[DATE] [DATE] [DATE] [DATE] 列印" at bounding box center [663, 106] width 1060 height 50
drag, startPoint x: 254, startPoint y: 165, endPoint x: 291, endPoint y: 166, distance: 36.7
click at [291, 166] on tr "08/11 10590 0 10590 0 0 0 0 0 10590" at bounding box center [663, 166] width 1060 height 15
click at [295, 165] on td "10590" at bounding box center [316, 166] width 108 height 15
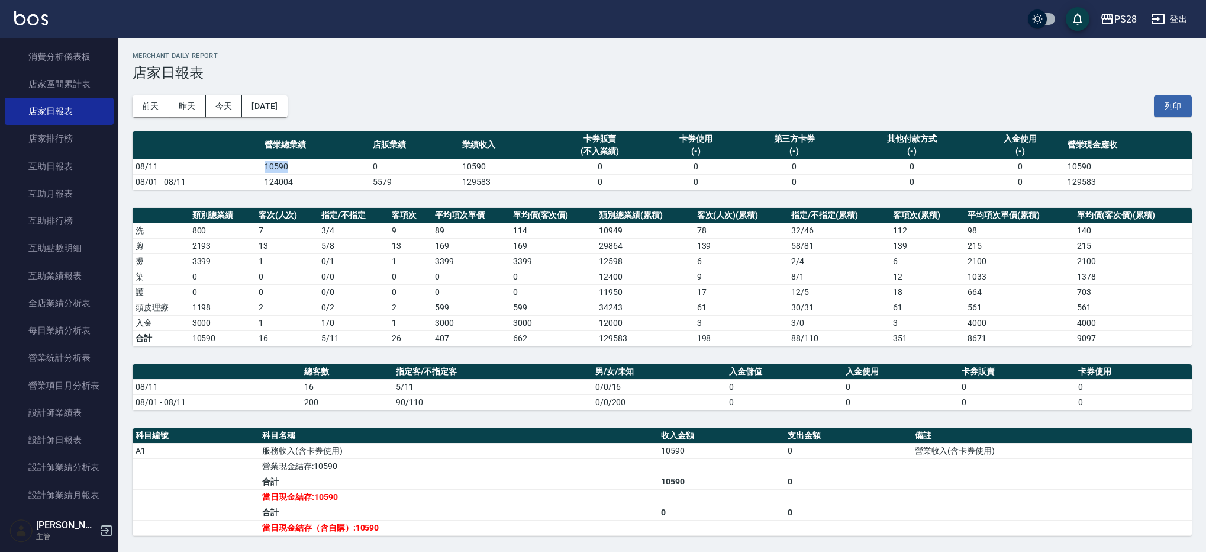
drag, startPoint x: 287, startPoint y: 163, endPoint x: 265, endPoint y: 162, distance: 21.9
click at [265, 163] on td "10590" at bounding box center [316, 166] width 108 height 15
drag, startPoint x: 265, startPoint y: 162, endPoint x: 258, endPoint y: 165, distance: 7.5
click at [265, 162] on td "10590" at bounding box center [316, 166] width 108 height 15
drag, startPoint x: 258, startPoint y: 165, endPoint x: 352, endPoint y: 161, distance: 94.2
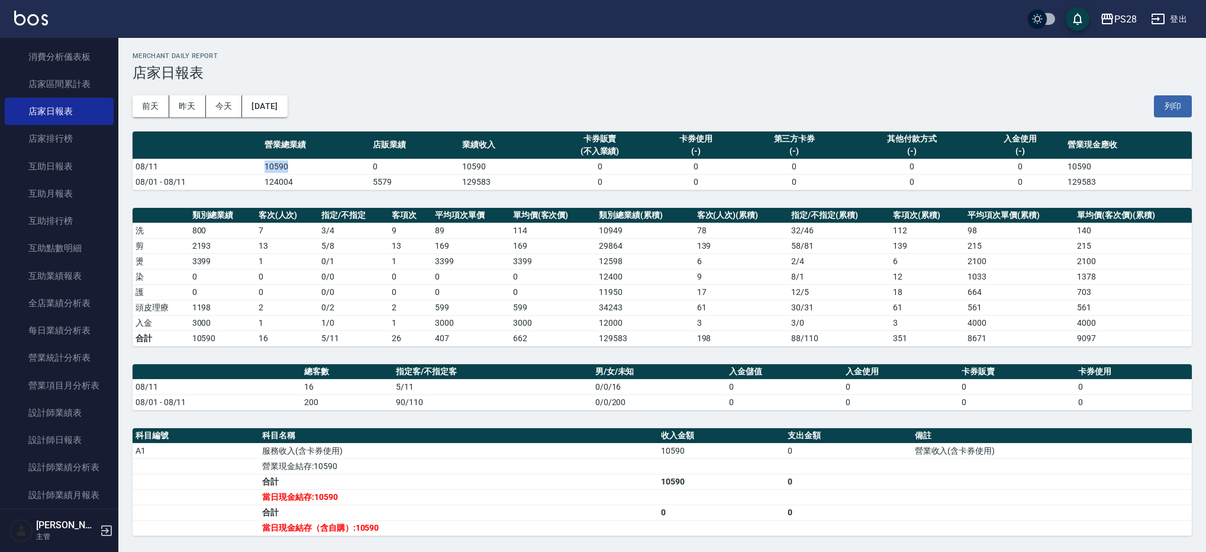
click at [311, 165] on tr "08/11 10590 0 10590 0 0 0 0 0 10590" at bounding box center [663, 166] width 1060 height 15
click at [352, 167] on td "10590" at bounding box center [316, 166] width 108 height 15
drag, startPoint x: 295, startPoint y: 386, endPoint x: 333, endPoint y: 386, distance: 37.9
click at [332, 386] on tr "08/11 16 5/11 0/0/16 0 0 0 0" at bounding box center [663, 386] width 1060 height 15
click at [444, 386] on td "5/11" at bounding box center [492, 386] width 199 height 15
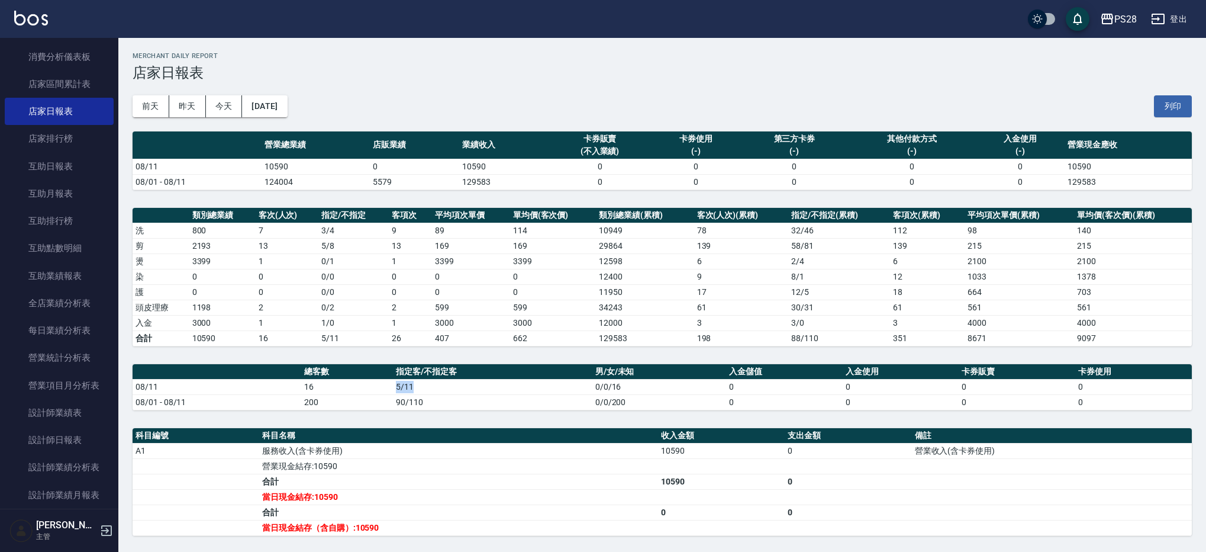
drag, startPoint x: 399, startPoint y: 386, endPoint x: 390, endPoint y: 385, distance: 9.5
click at [390, 385] on tr "08/11 16 5/11 0/0/16 0 0 0 0" at bounding box center [663, 386] width 1060 height 15
drag, startPoint x: 390, startPoint y: 385, endPoint x: 382, endPoint y: 385, distance: 7.7
click at [390, 385] on td "16" at bounding box center [347, 386] width 92 height 15
drag, startPoint x: 382, startPoint y: 385, endPoint x: 429, endPoint y: 384, distance: 46.8
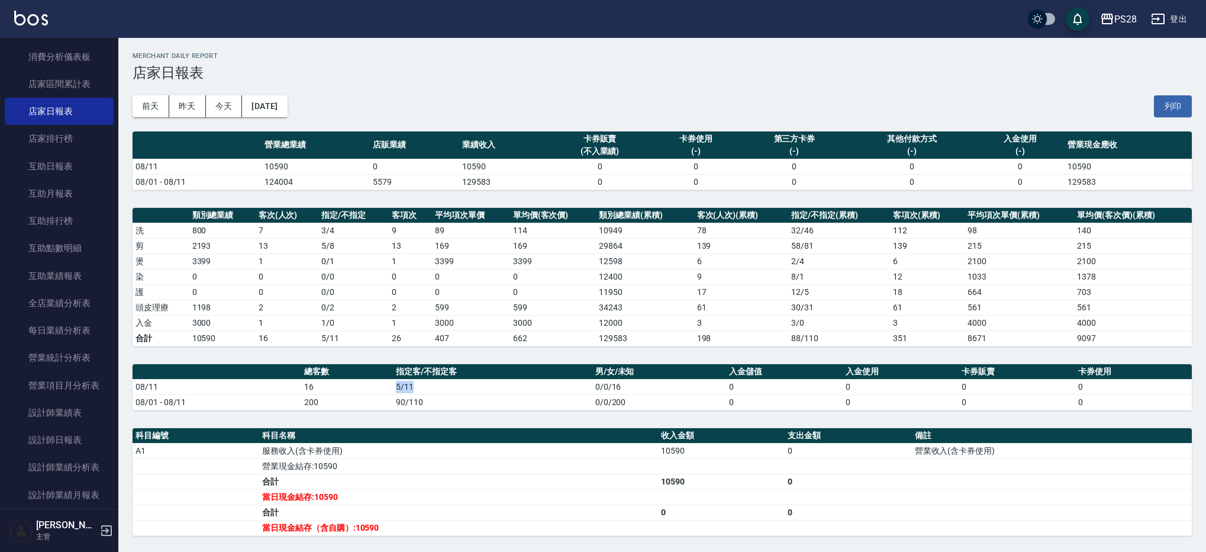
click at [429, 384] on tr "08/11 16 5/11 0/0/16 0 0 0 0" at bounding box center [663, 386] width 1060 height 15
click at [432, 384] on td "5/11" at bounding box center [492, 386] width 199 height 15
drag, startPoint x: 431, startPoint y: 385, endPoint x: 395, endPoint y: 384, distance: 35.5
click at [395, 384] on td "5/11" at bounding box center [492, 386] width 199 height 15
drag, startPoint x: 368, startPoint y: 165, endPoint x: 460, endPoint y: 170, distance: 92.5
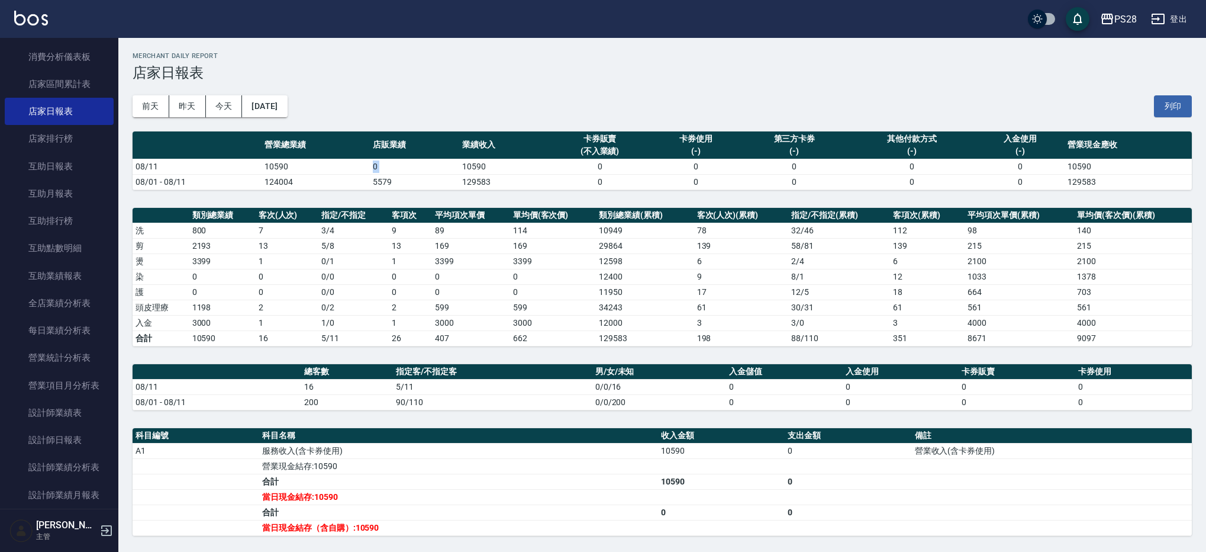
click at [460, 170] on tr "08/11 10590 0 10590 0 0 0 0 0 10590" at bounding box center [663, 166] width 1060 height 15
click at [304, 321] on td "1" at bounding box center [287, 322] width 63 height 15
drag, startPoint x: 245, startPoint y: 308, endPoint x: 299, endPoint y: 308, distance: 53.9
click at [299, 307] on tr "頭皮理療 1198 2 0 / 2 2 599 599 34243 61 30 / 31 61 561 561" at bounding box center [663, 307] width 1060 height 15
click at [304, 316] on td "1" at bounding box center [287, 322] width 63 height 15
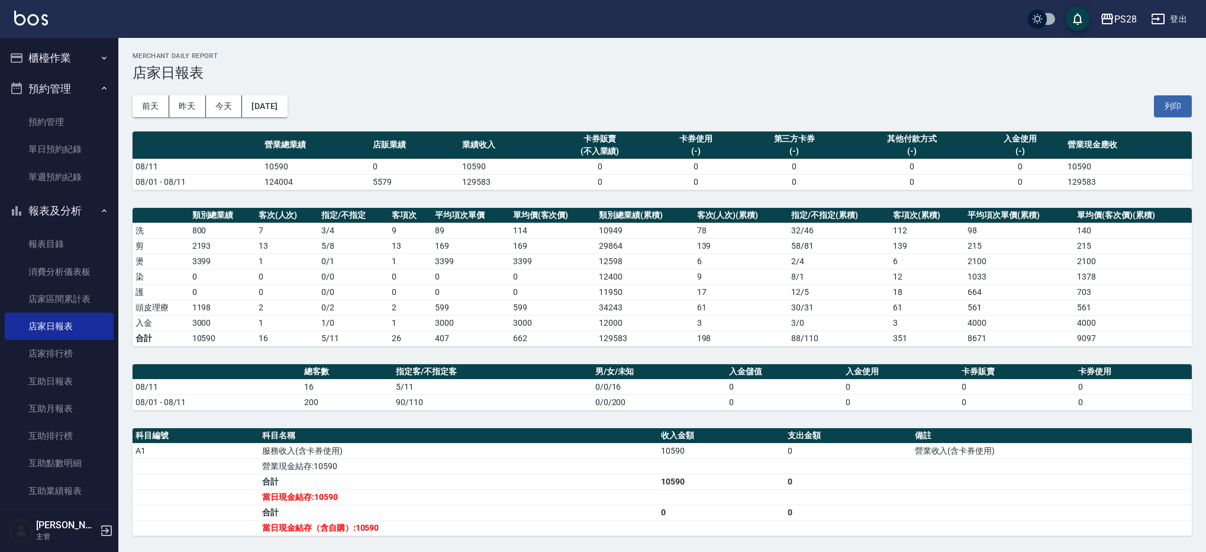
click at [76, 60] on button "櫃檯作業" at bounding box center [59, 58] width 109 height 31
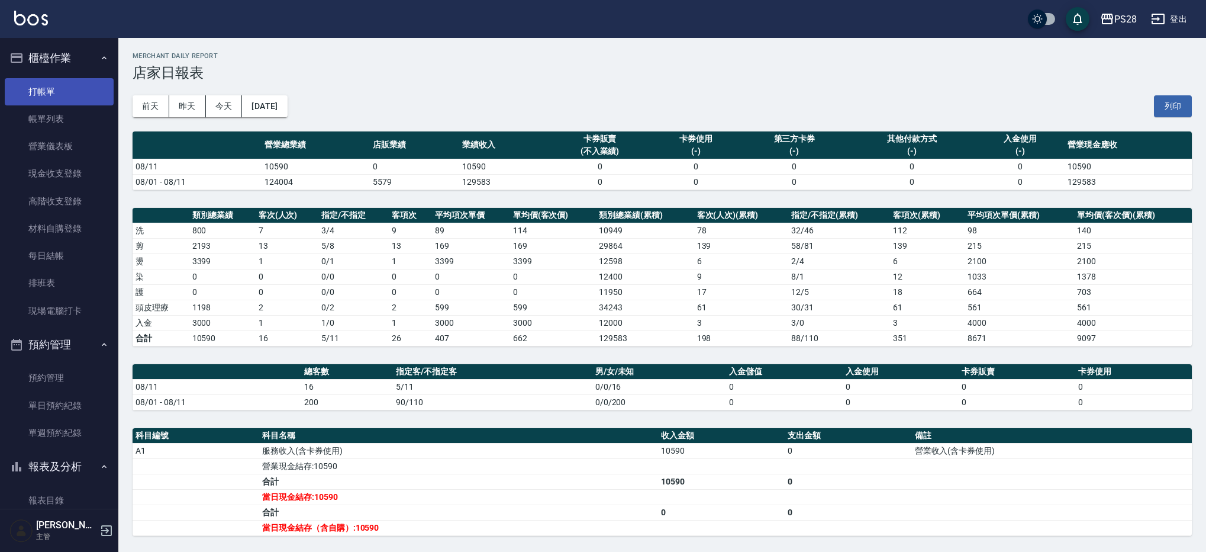
click at [85, 86] on link "打帳單" at bounding box center [59, 91] width 109 height 27
